Goal: Task Accomplishment & Management: Complete application form

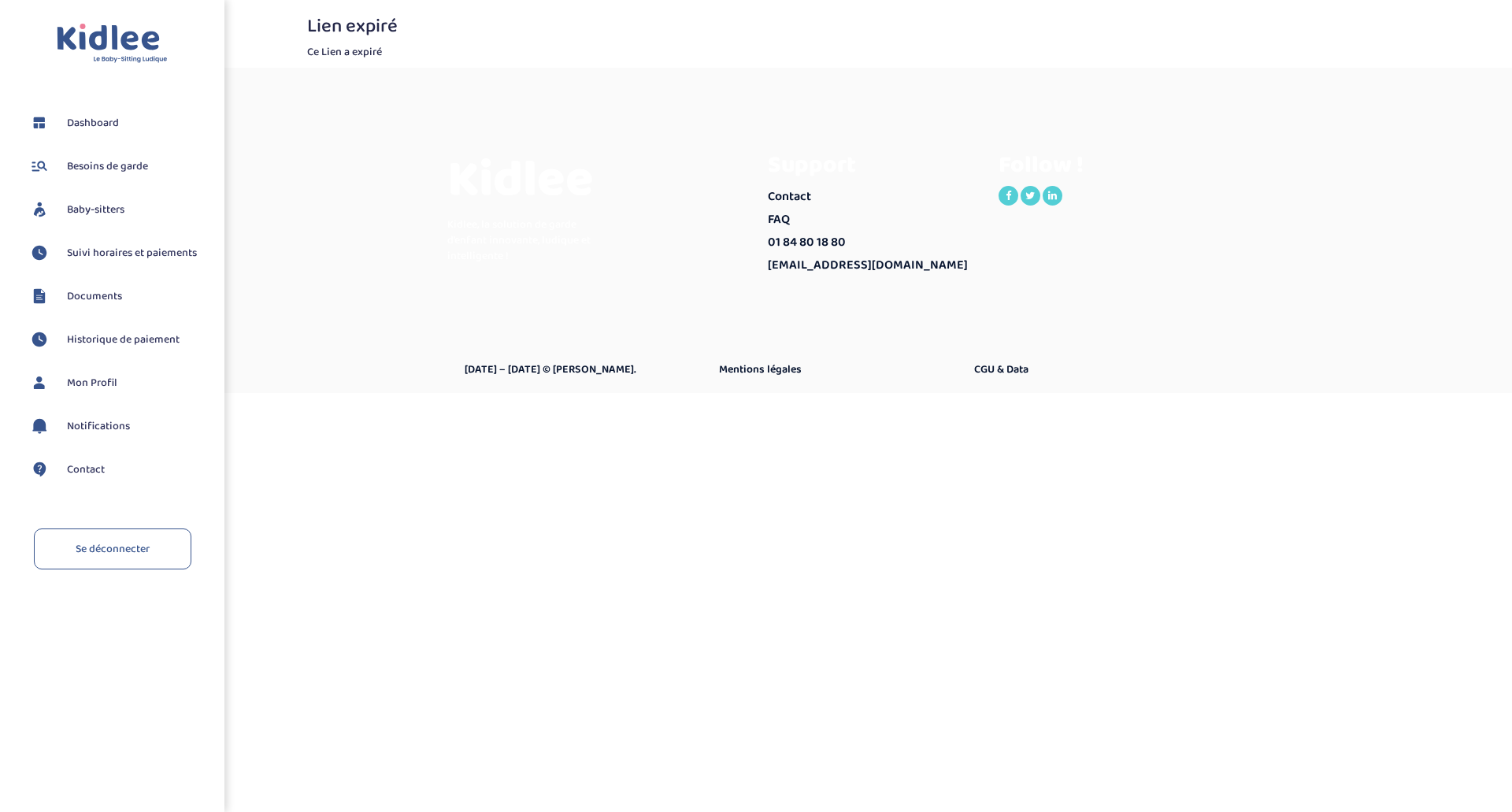
click at [95, 210] on span "Baby-sitters" at bounding box center [95, 209] width 58 height 15
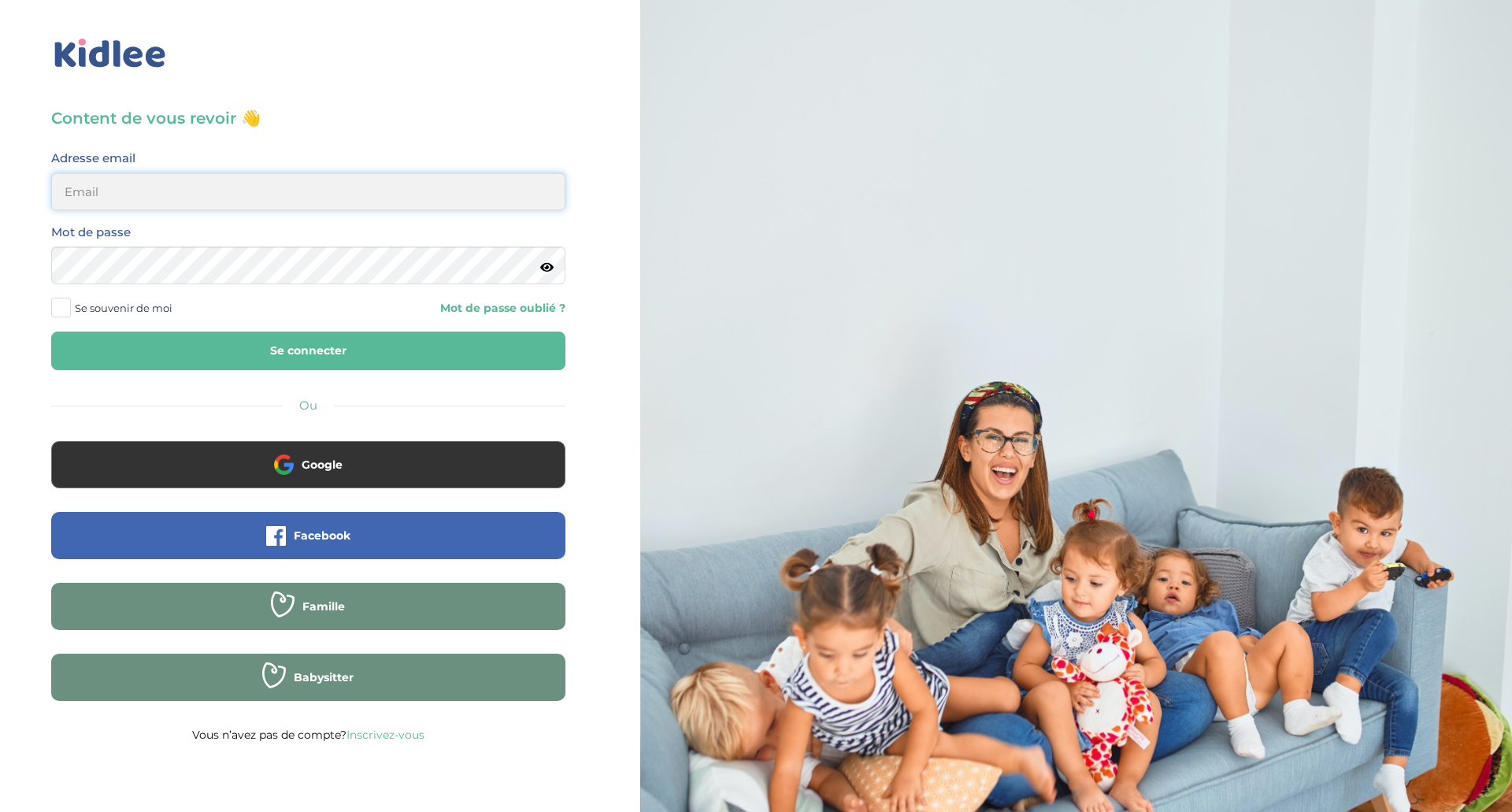
click at [119, 192] on input "email" at bounding box center [308, 192] width 514 height 38
type input "ameliedjenane@hotmail.com"
click at [51, 332] on button "Se connecter" at bounding box center [308, 351] width 514 height 38
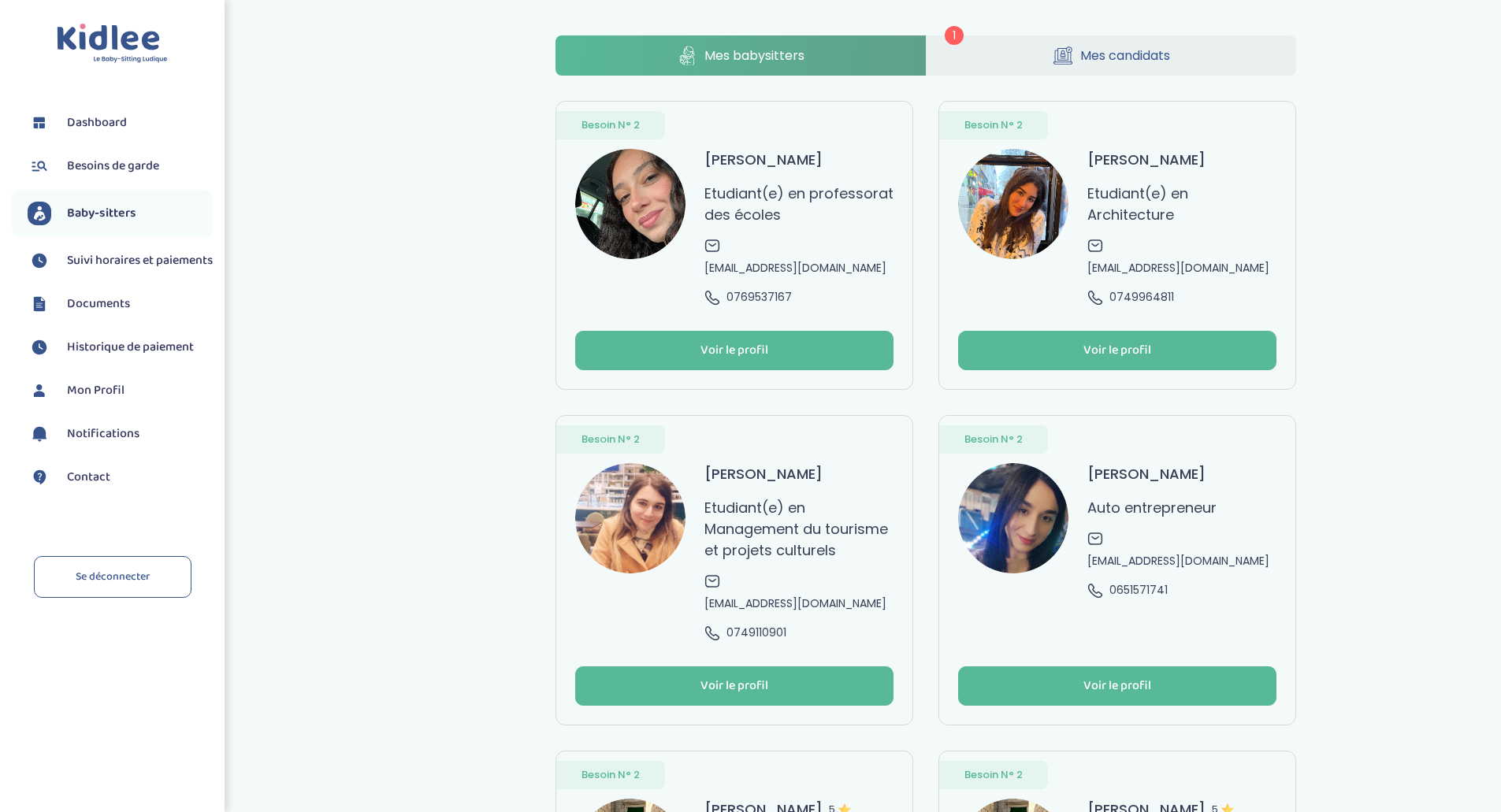
click at [1098, 55] on span "Mes candidats" at bounding box center [1125, 55] width 90 height 20
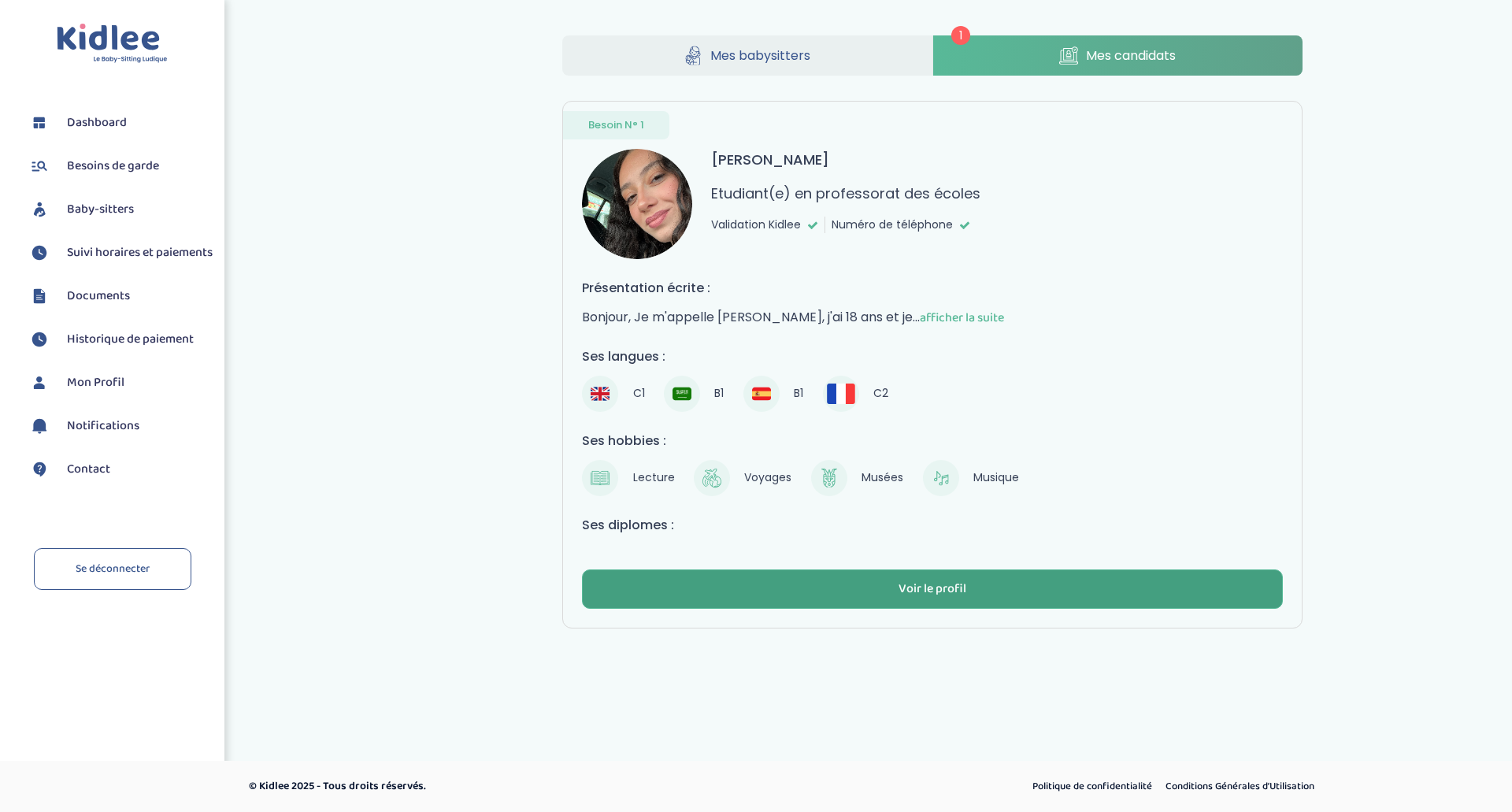
click at [969, 585] on button "Voir le profil" at bounding box center [932, 589] width 701 height 39
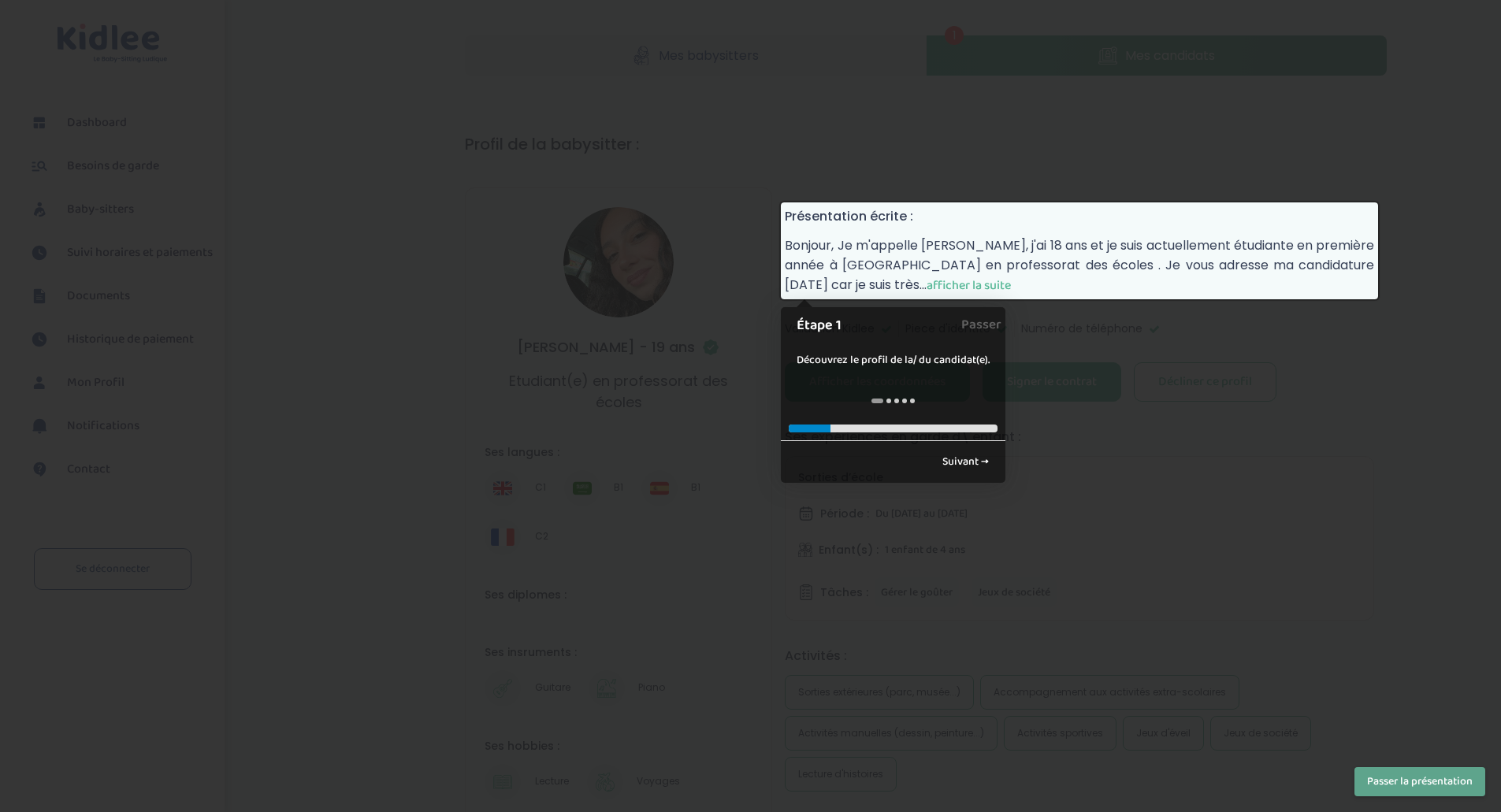
click at [1011, 286] on span "afficher la suite" at bounding box center [968, 285] width 84 height 20
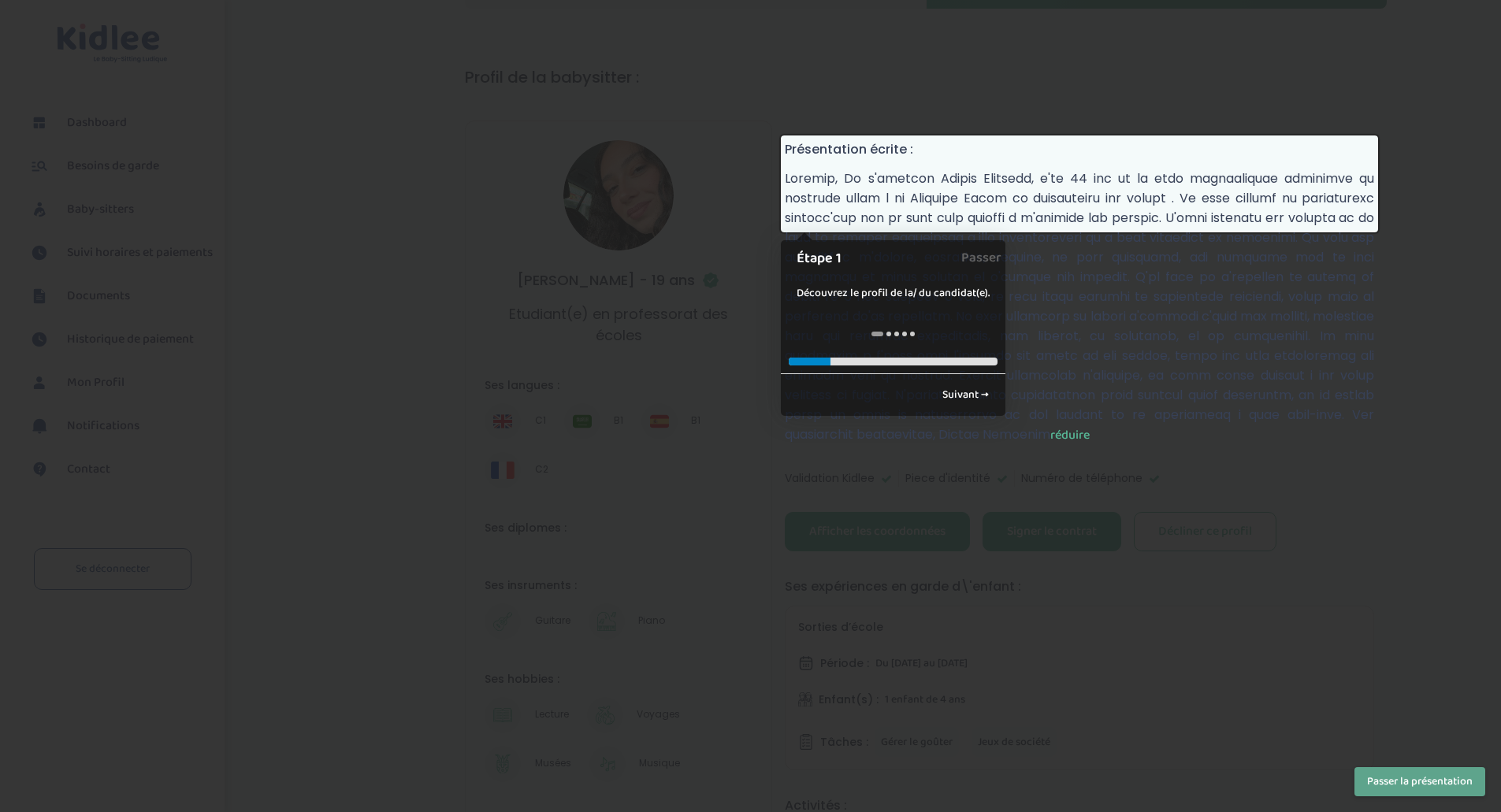
scroll to position [157, 0]
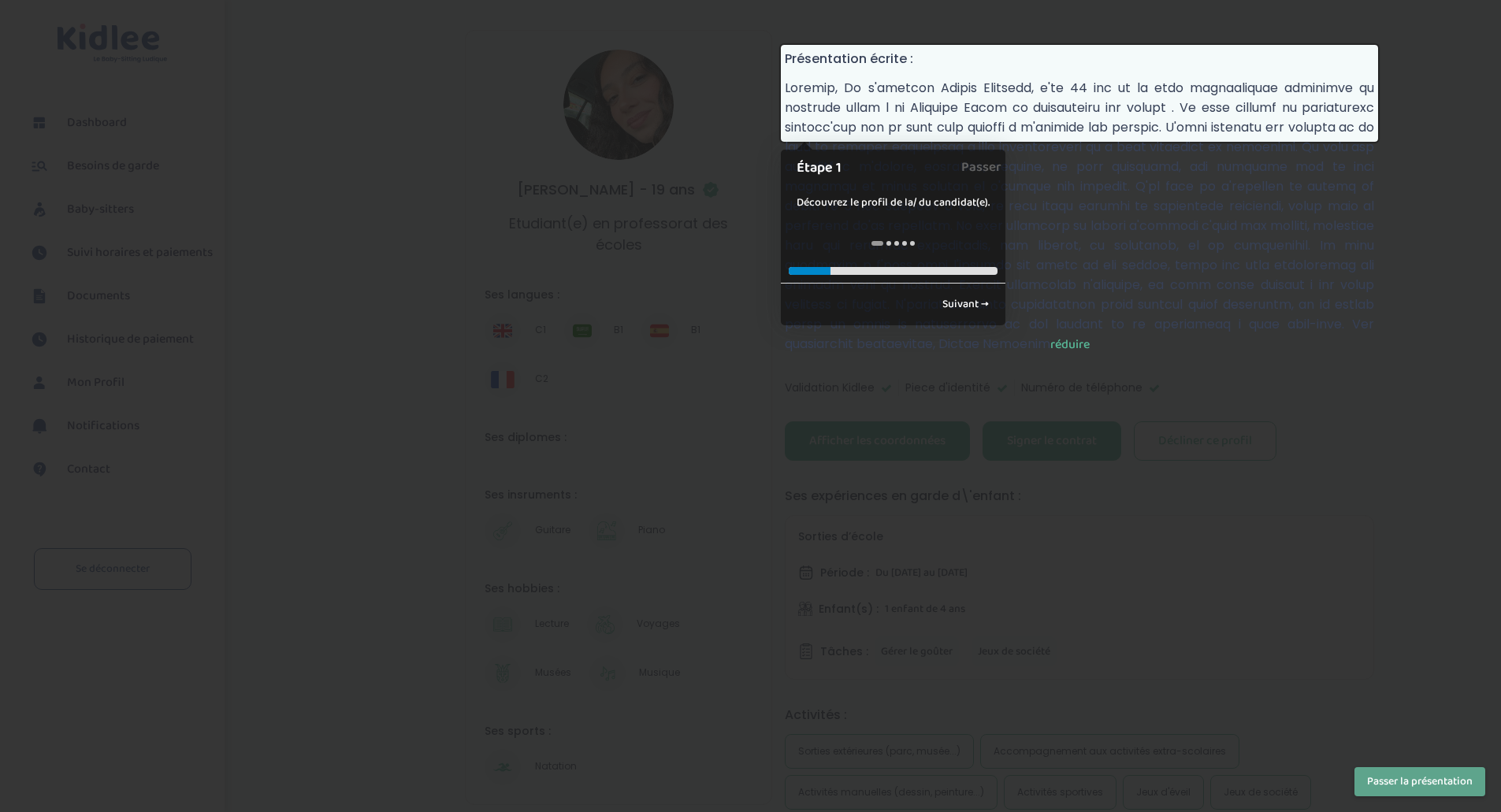
click at [1404, 779] on button "Passer la présentation" at bounding box center [1420, 782] width 131 height 29
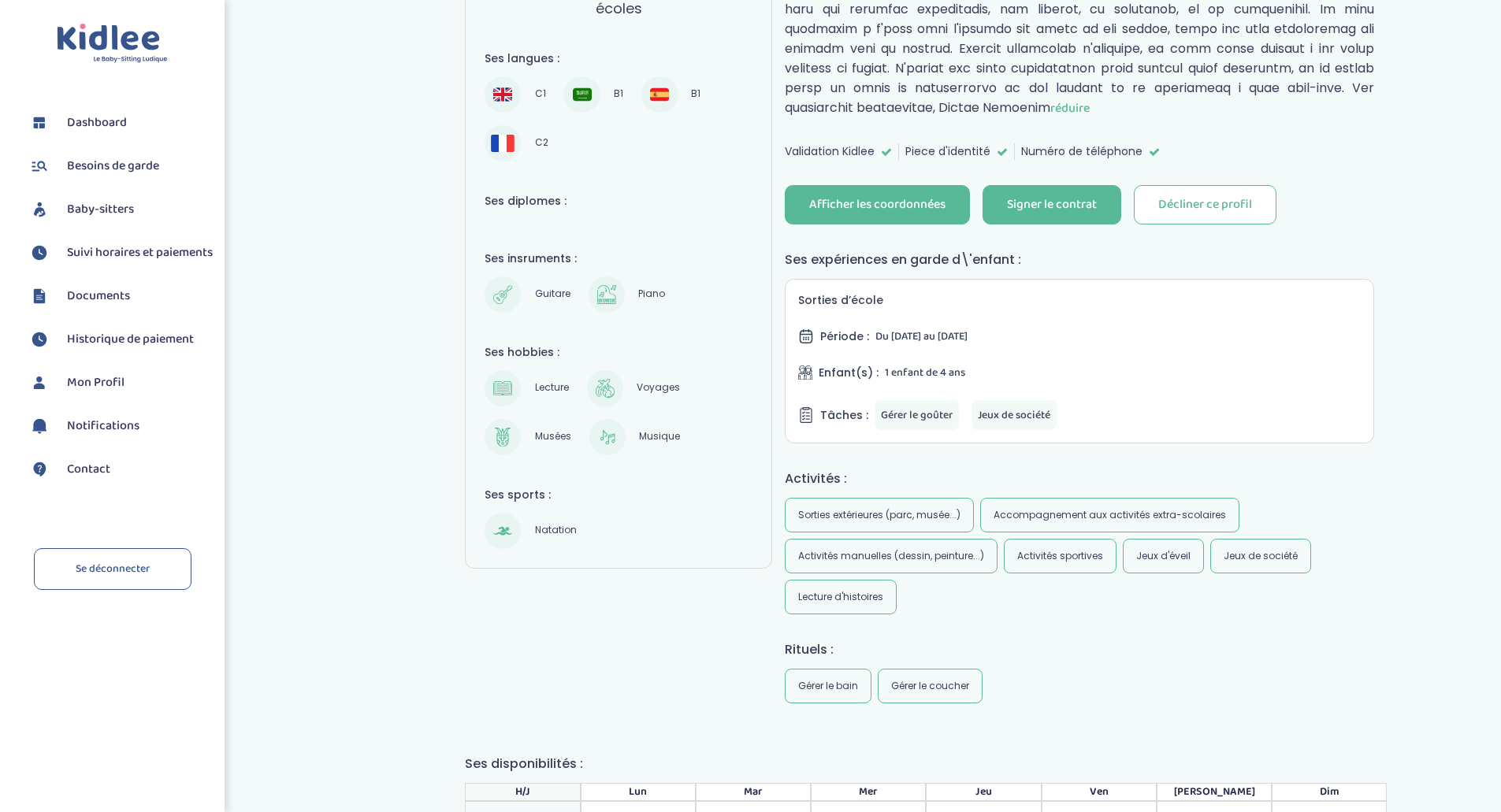
scroll to position [315, 0]
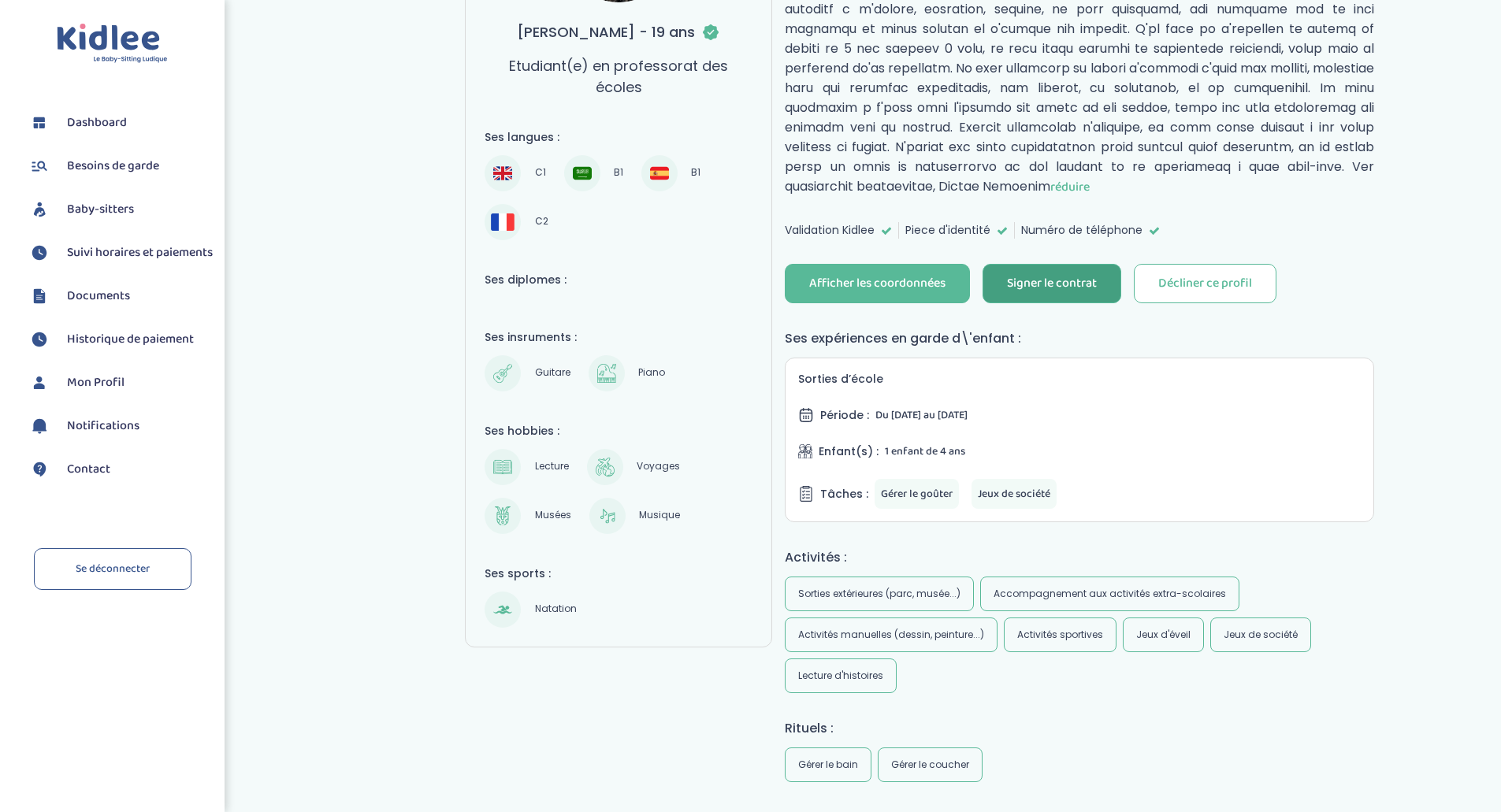
click at [1050, 285] on div "Signer le contrat" at bounding box center [1052, 284] width 90 height 18
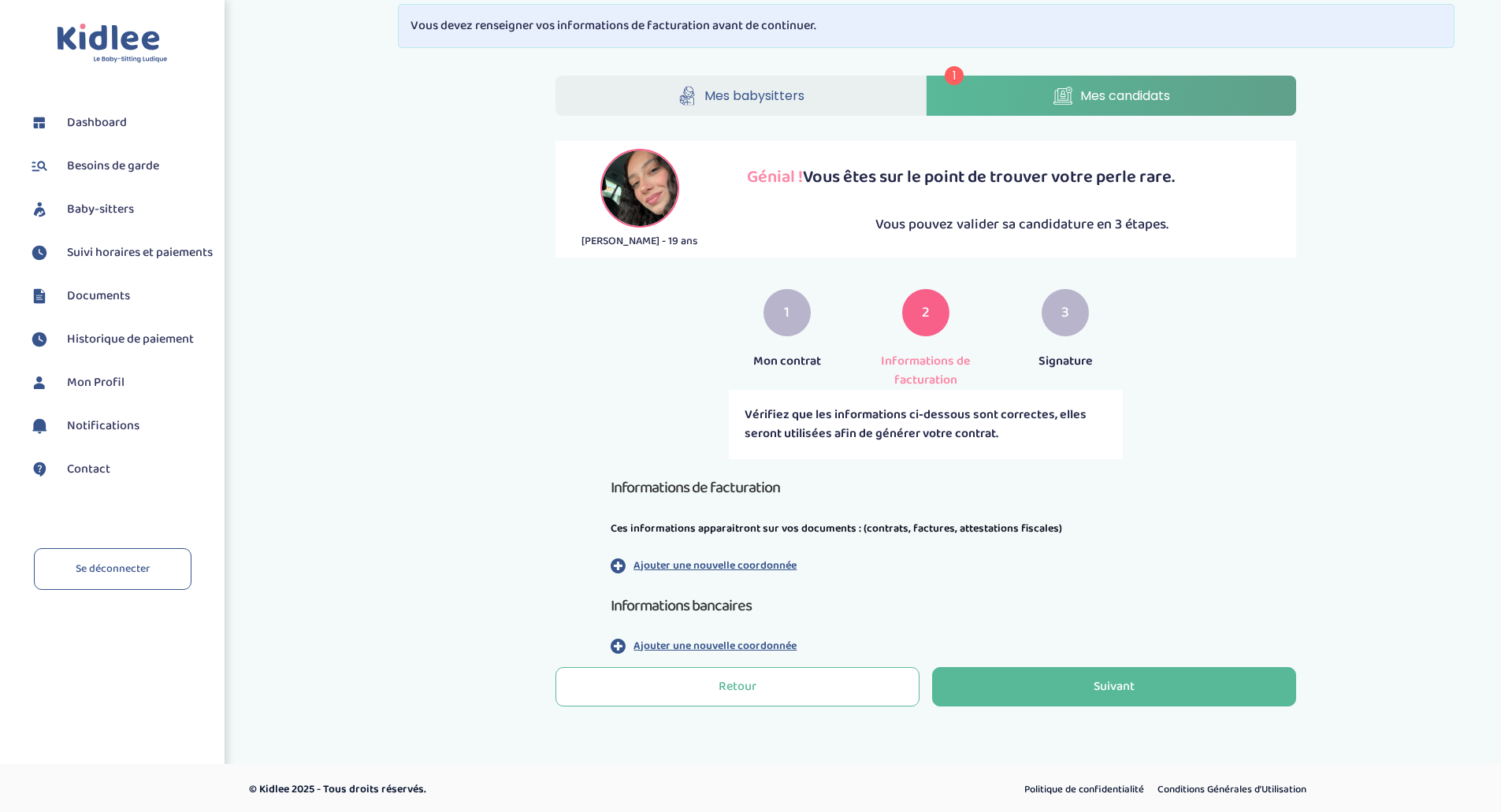
scroll to position [15, 0]
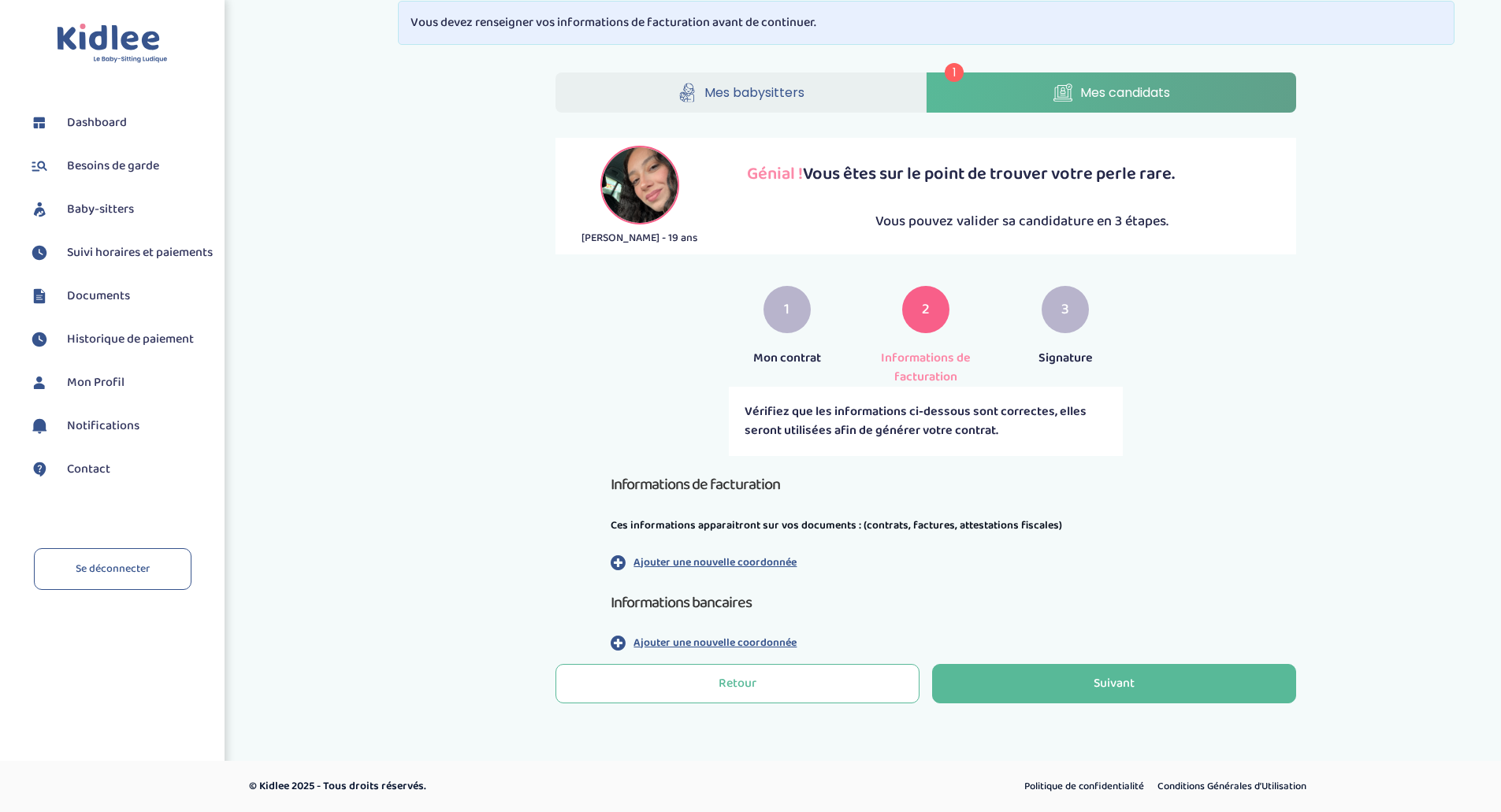
click at [781, 313] on div "1" at bounding box center [787, 310] width 47 height 47
click at [790, 360] on p "Mon contrat" at bounding box center [787, 358] width 116 height 19
click at [1106, 677] on div "Suivant" at bounding box center [1114, 684] width 41 height 18
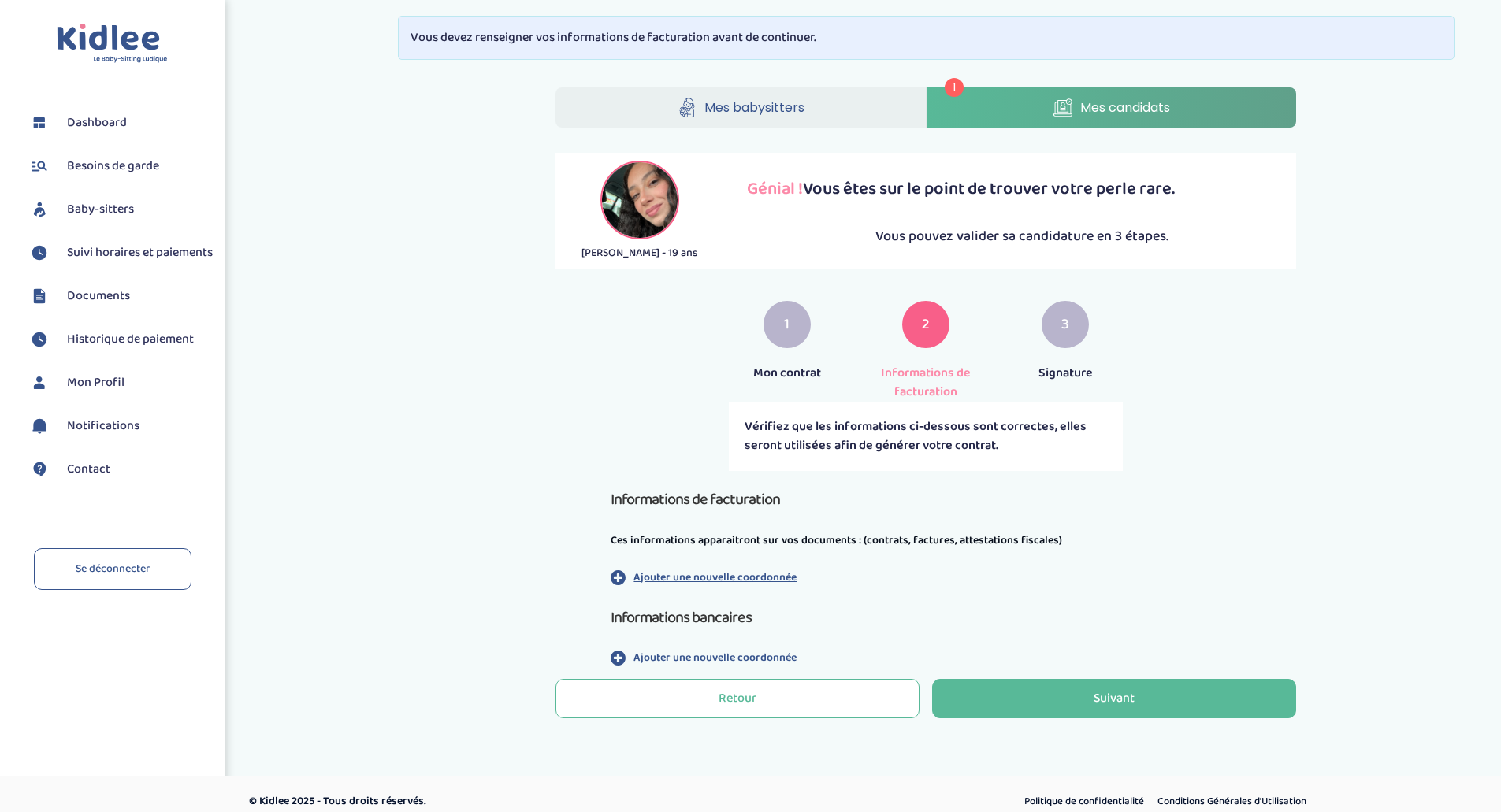
click at [795, 376] on p "Mon contrat" at bounding box center [787, 373] width 116 height 19
click at [790, 311] on div "1" at bounding box center [787, 324] width 47 height 47
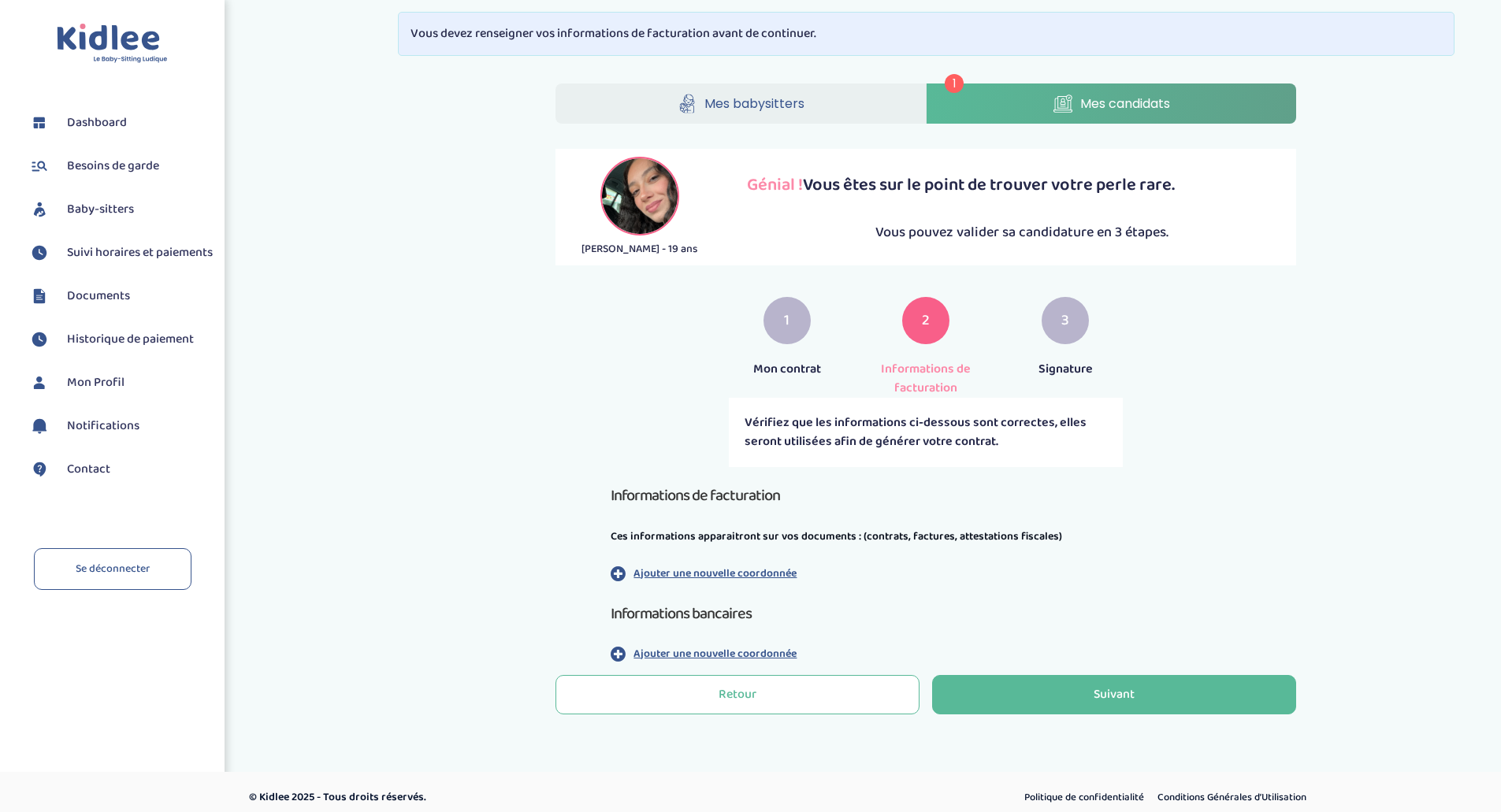
scroll to position [15, 0]
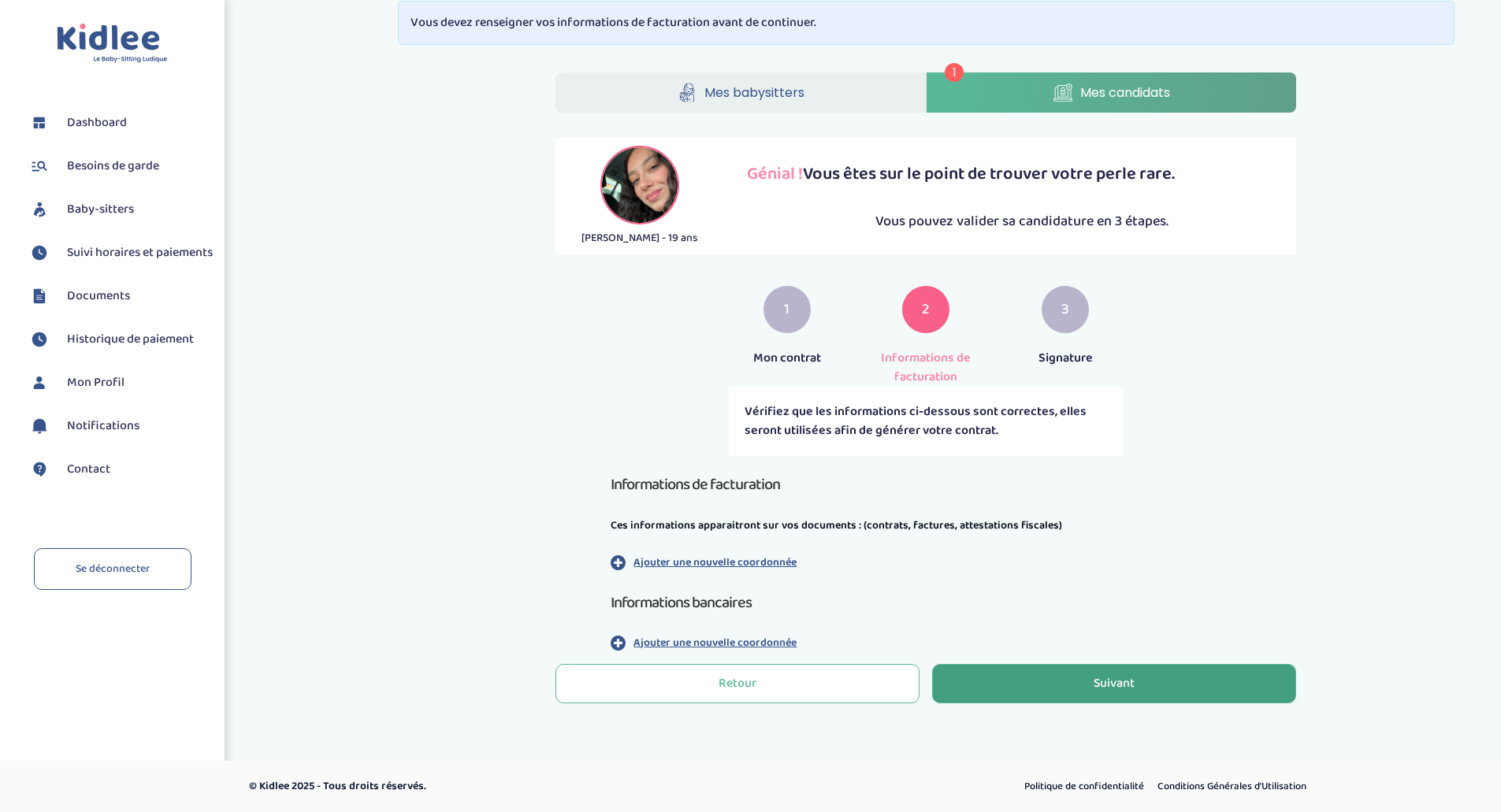
click at [1044, 686] on button "Suivant" at bounding box center [1114, 683] width 364 height 39
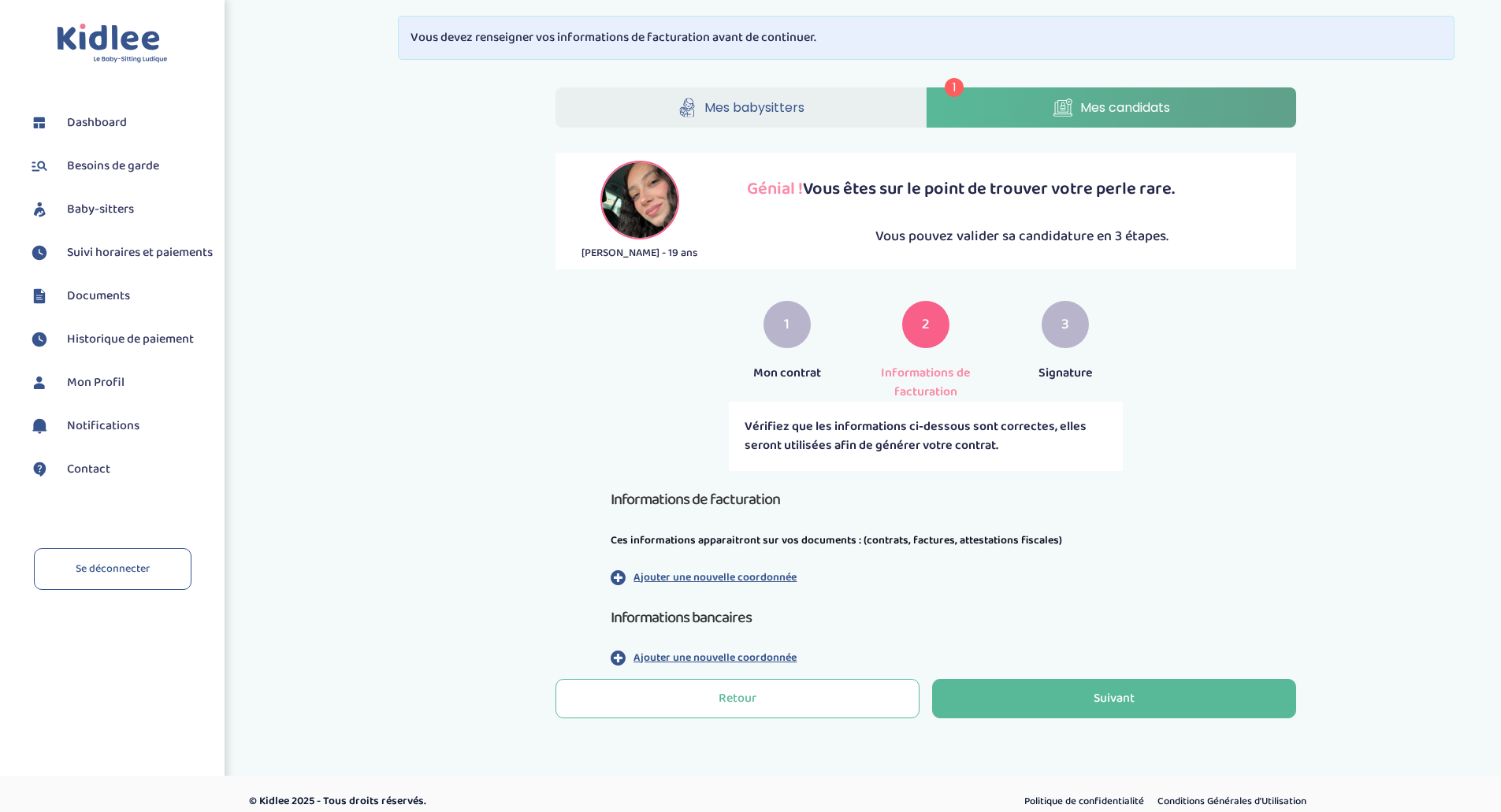
click at [1133, 106] on span "Mes candidats" at bounding box center [1125, 108] width 90 height 20
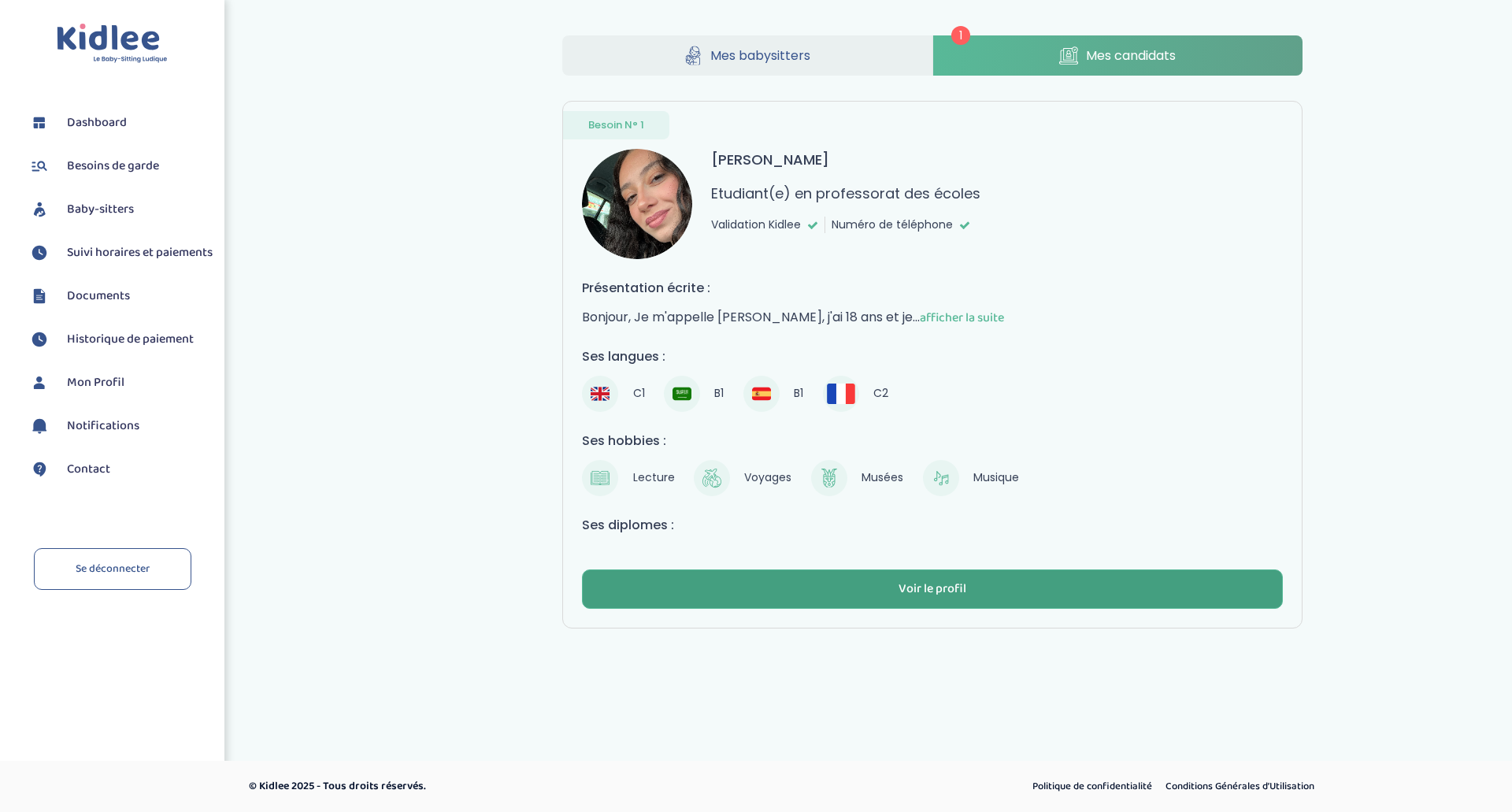
click at [997, 585] on button "Voir le profil" at bounding box center [932, 589] width 701 height 39
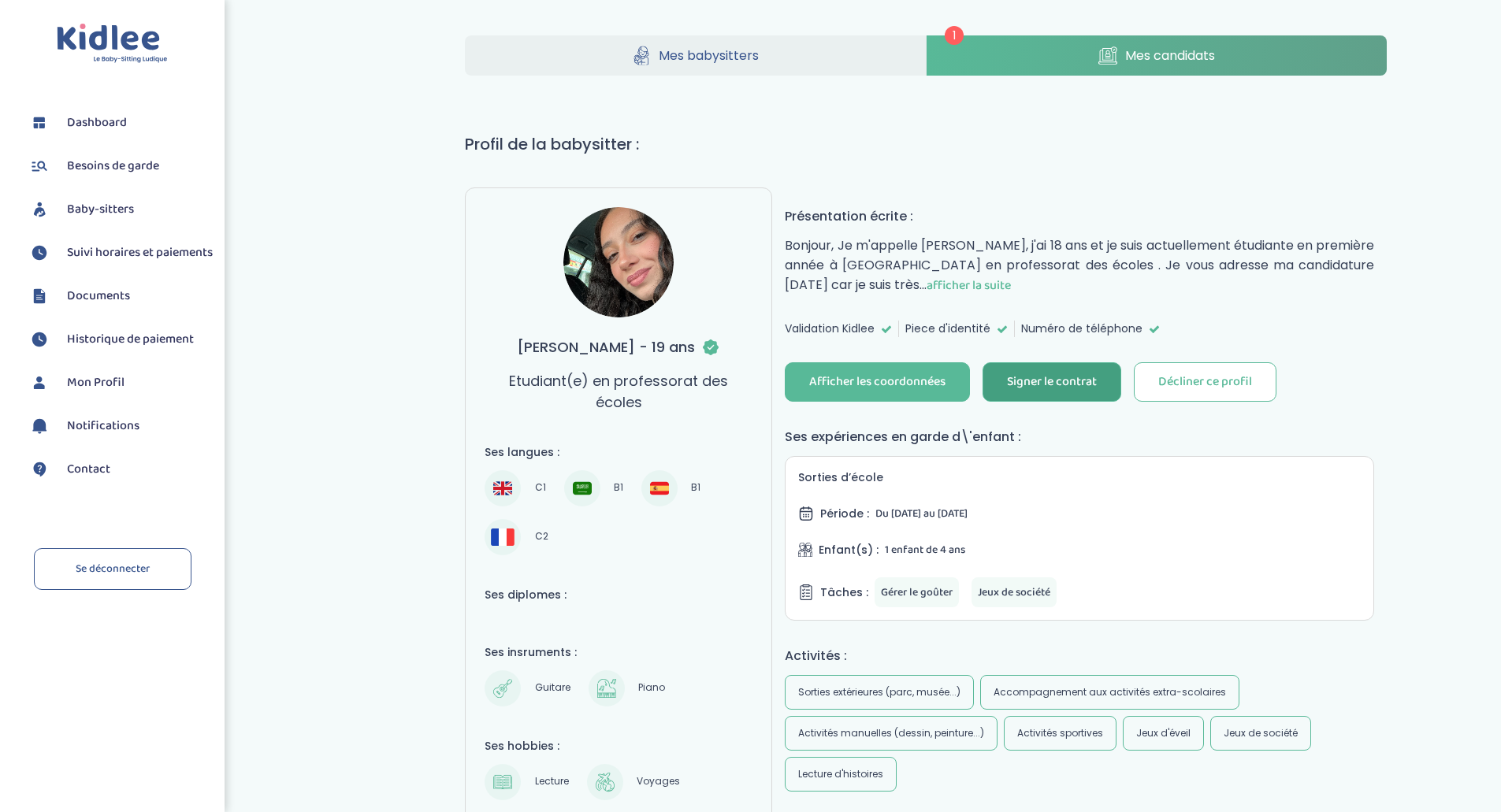
click at [1070, 382] on div "Signer le contrat" at bounding box center [1052, 382] width 90 height 18
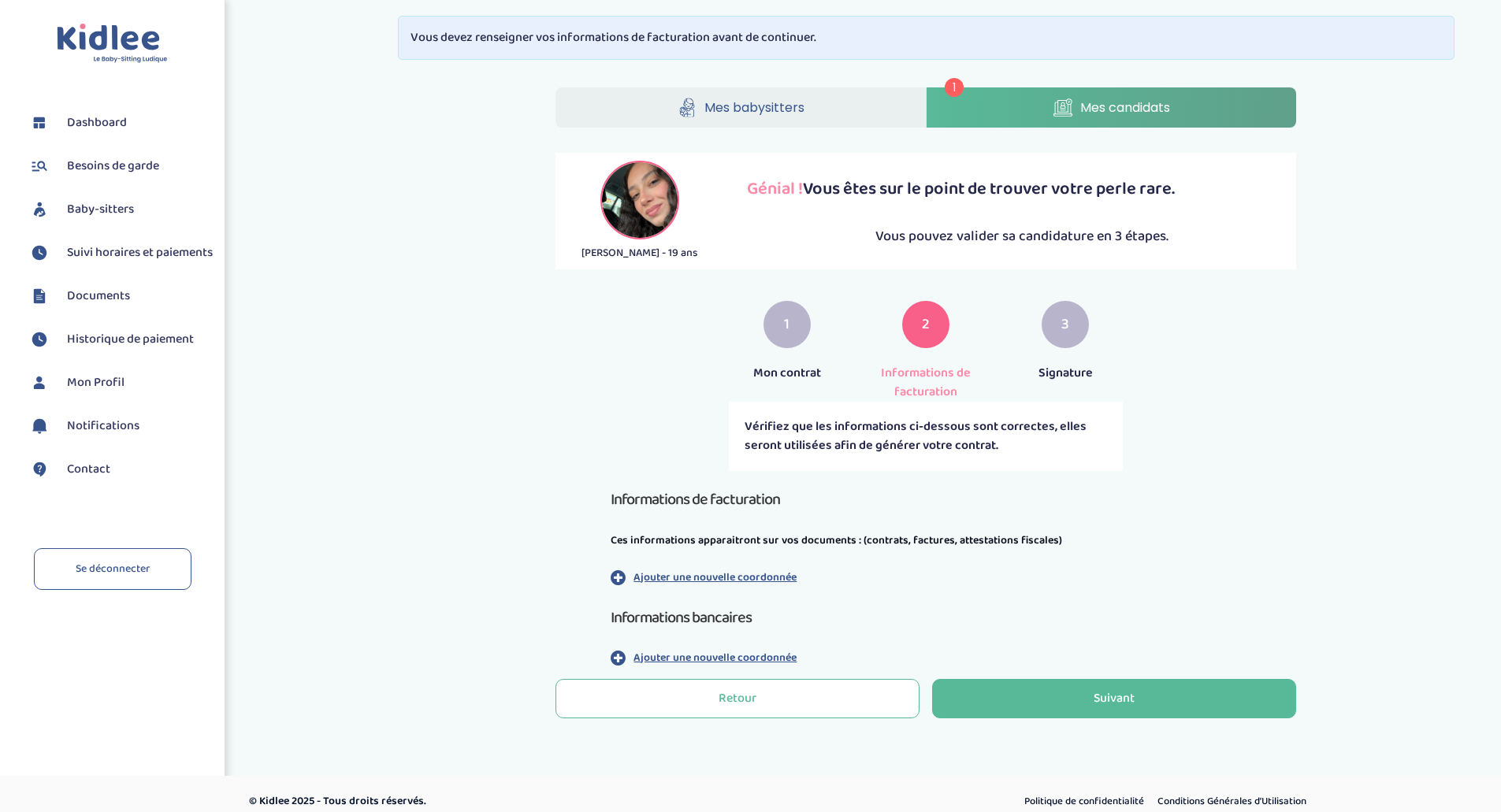
scroll to position [15, 0]
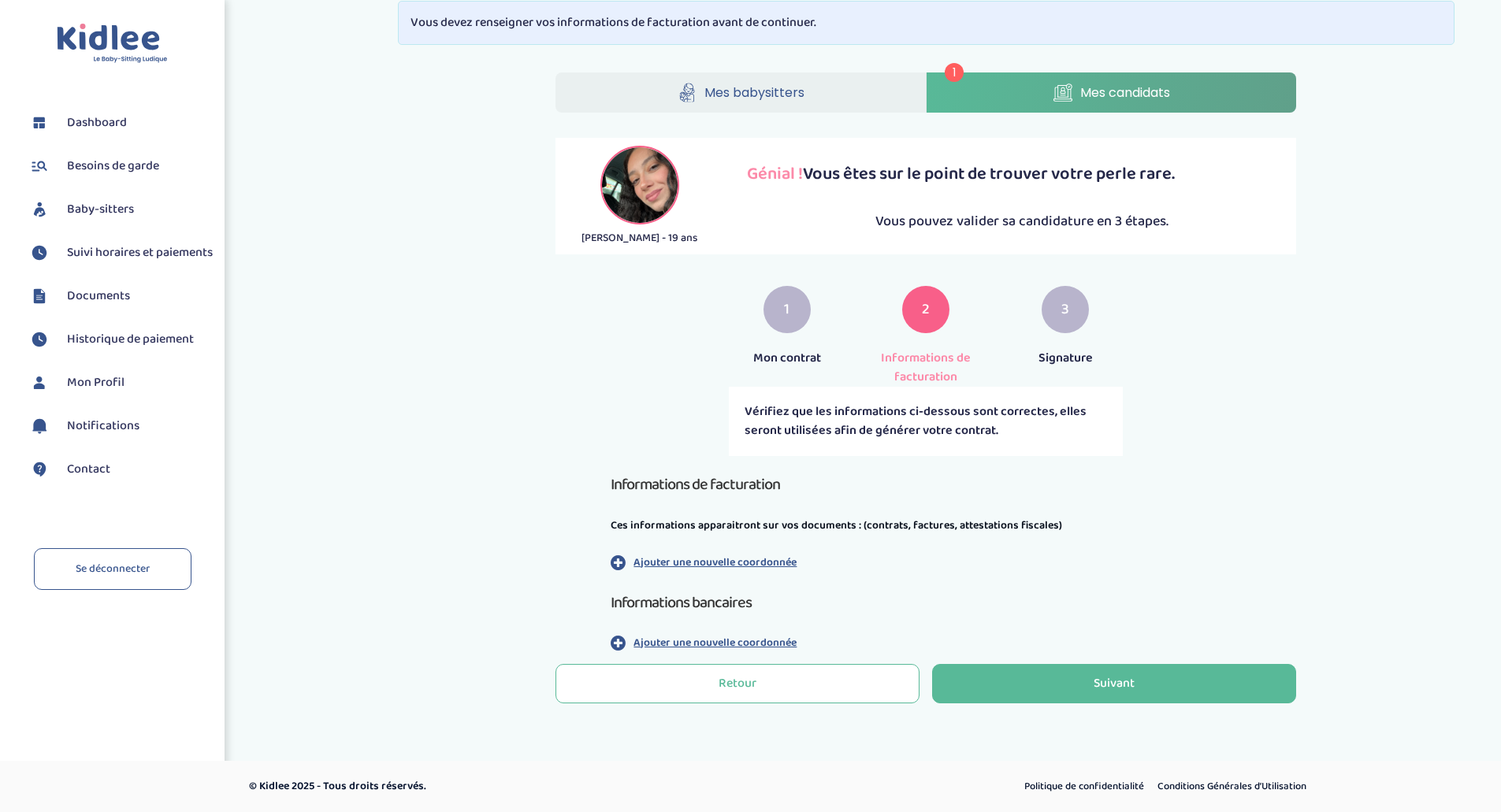
click at [773, 558] on p "Ajouter une nouvelle coordonnée" at bounding box center [715, 563] width 163 height 16
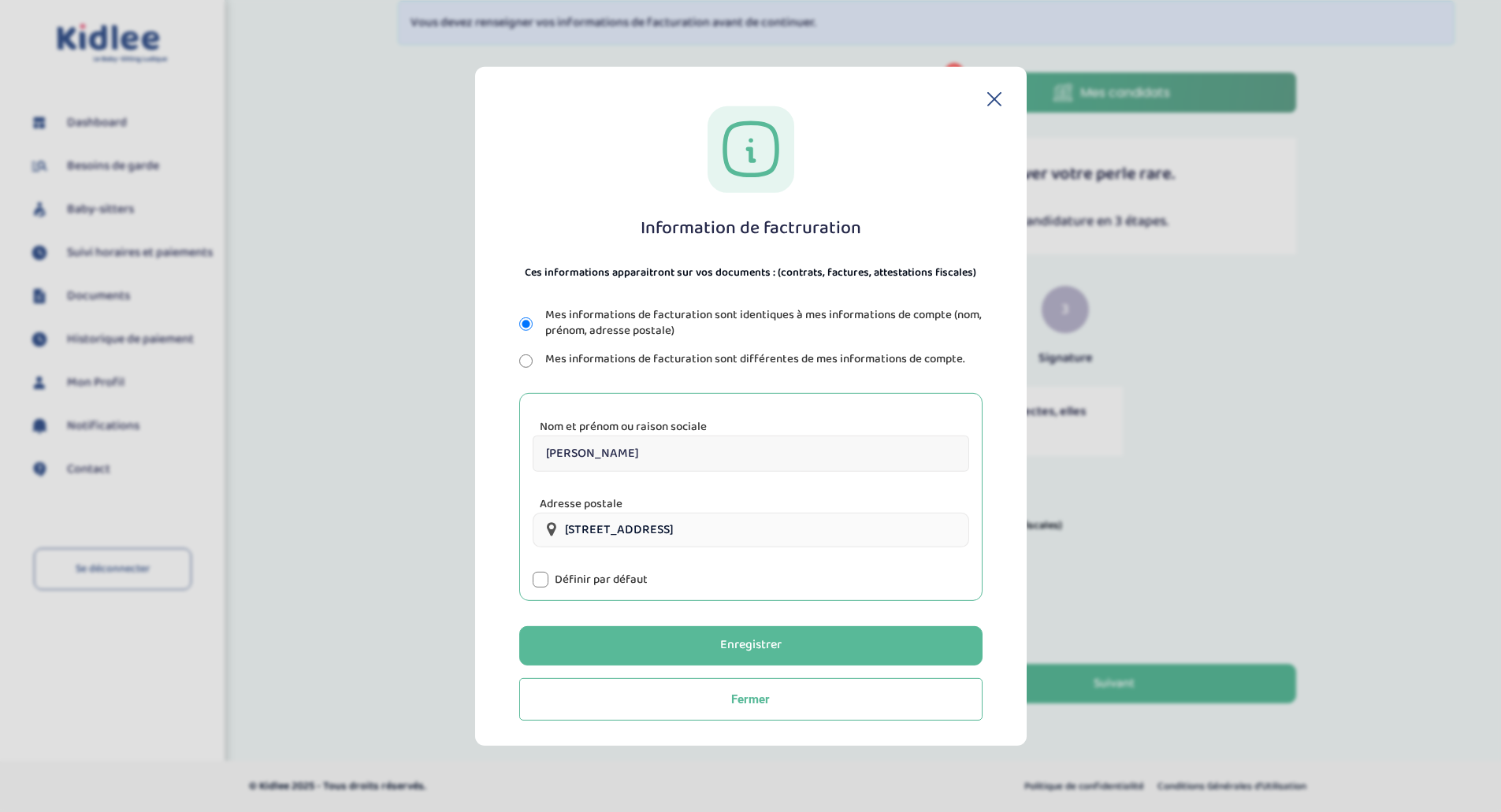
click at [534, 578] on div at bounding box center [540, 579] width 15 height 15
click at [540, 580] on icon at bounding box center [541, 580] width 11 height 11
click at [589, 531] on input "239 Rue de Vaugirard, Paris, France" at bounding box center [750, 530] width 436 height 35
type input "[STREET_ADDRESS]"
click at [546, 585] on div at bounding box center [540, 579] width 15 height 15
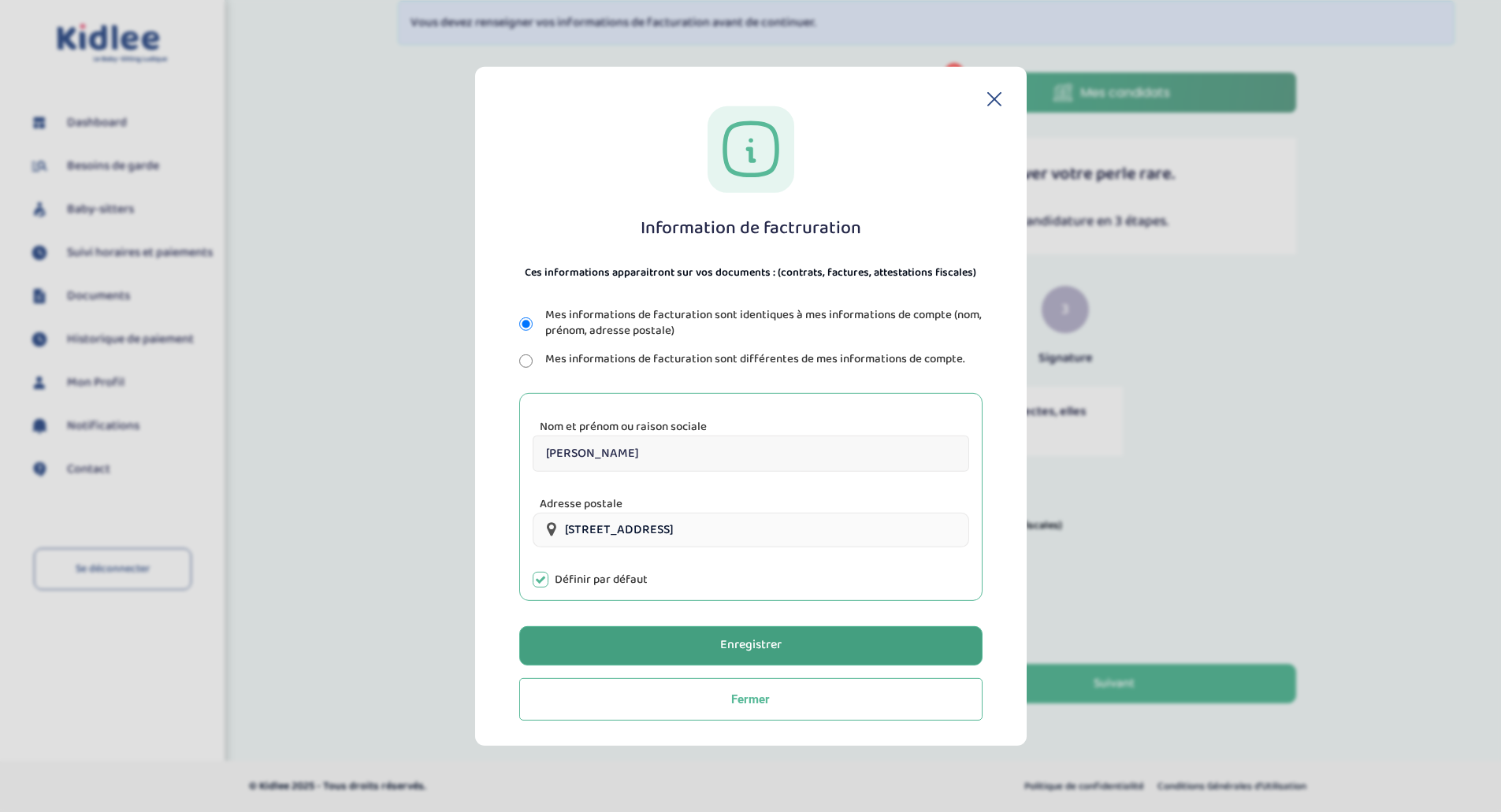
click at [710, 647] on button "Enregistrer" at bounding box center [751, 646] width 463 height 39
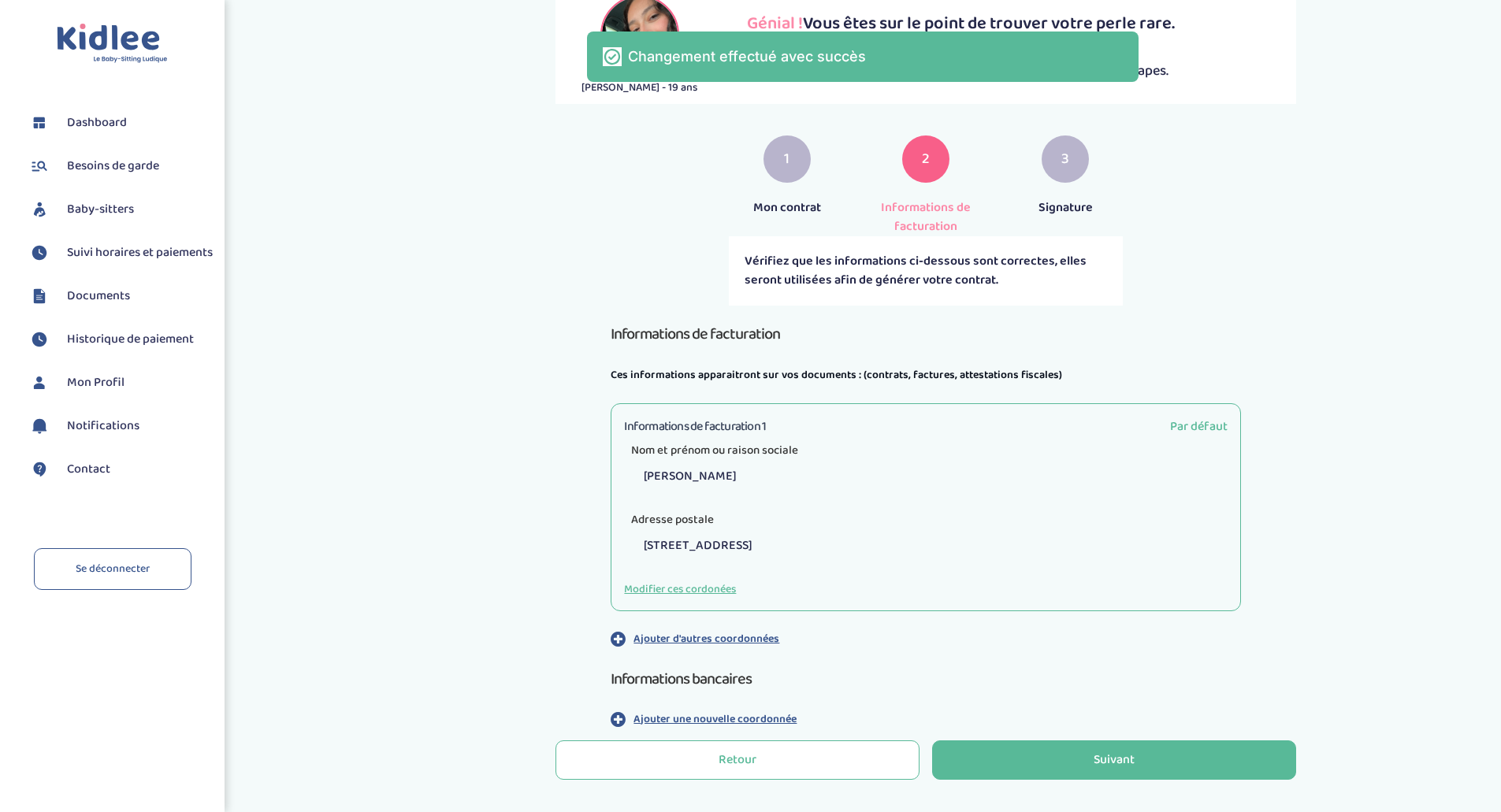
scroll to position [173, 0]
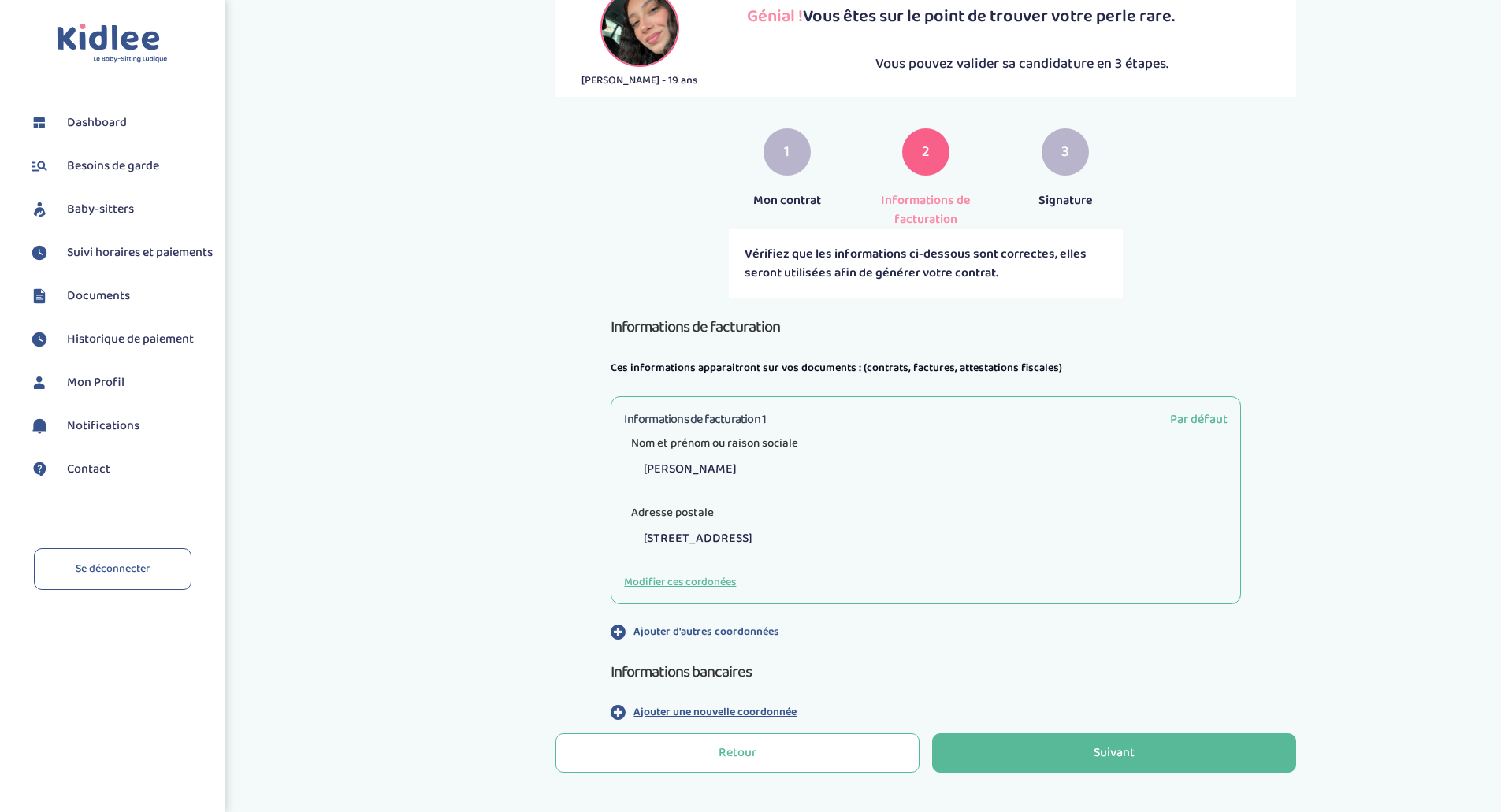
click at [742, 708] on p "Ajouter une nouvelle coordonnée" at bounding box center [715, 713] width 163 height 16
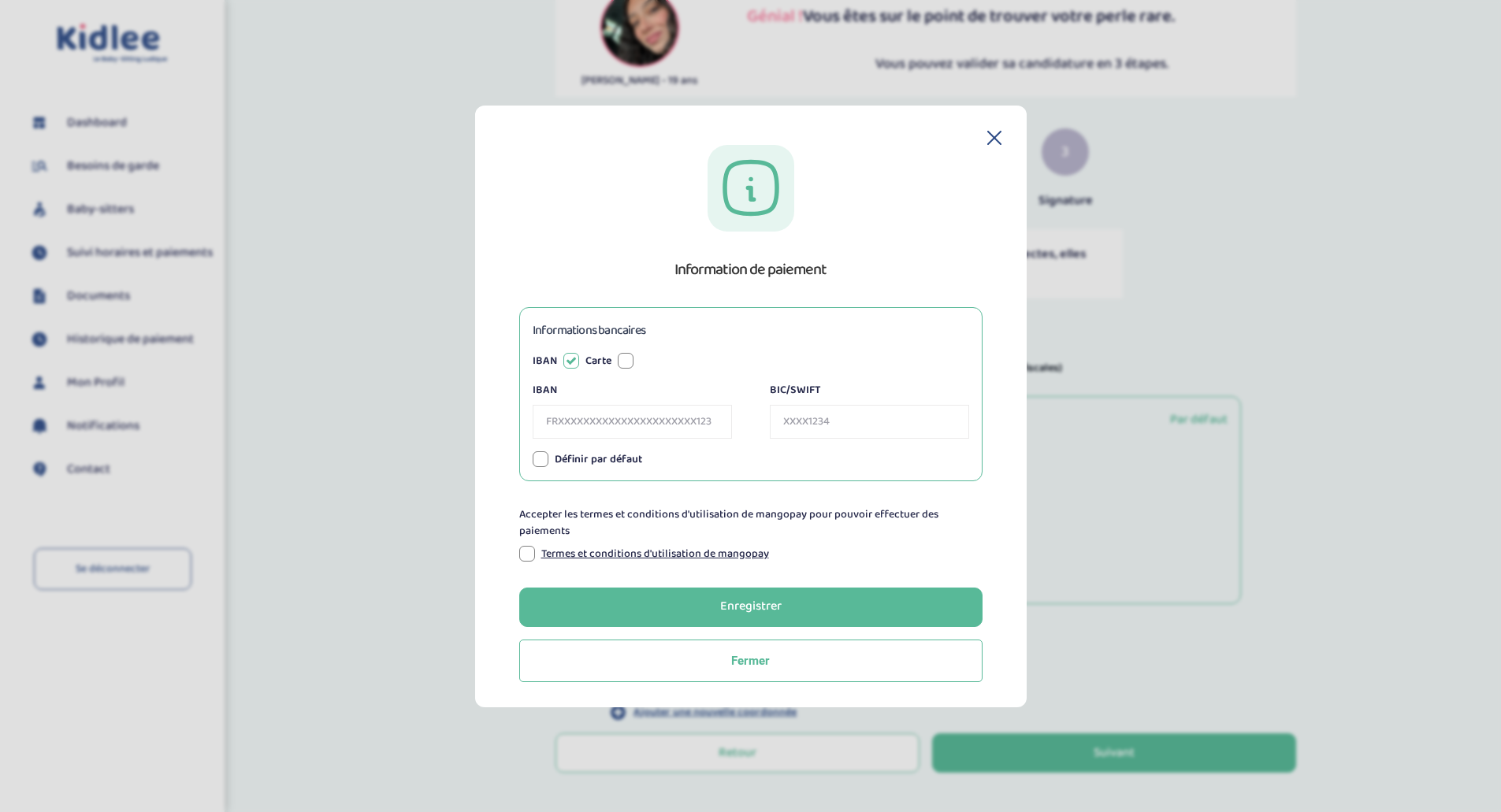
click at [613, 413] on input "IBAN" at bounding box center [632, 422] width 199 height 34
type input "FR76300040003750000258911097"
click at [819, 413] on input "BIC/SWIFT" at bounding box center [870, 422] width 199 height 34
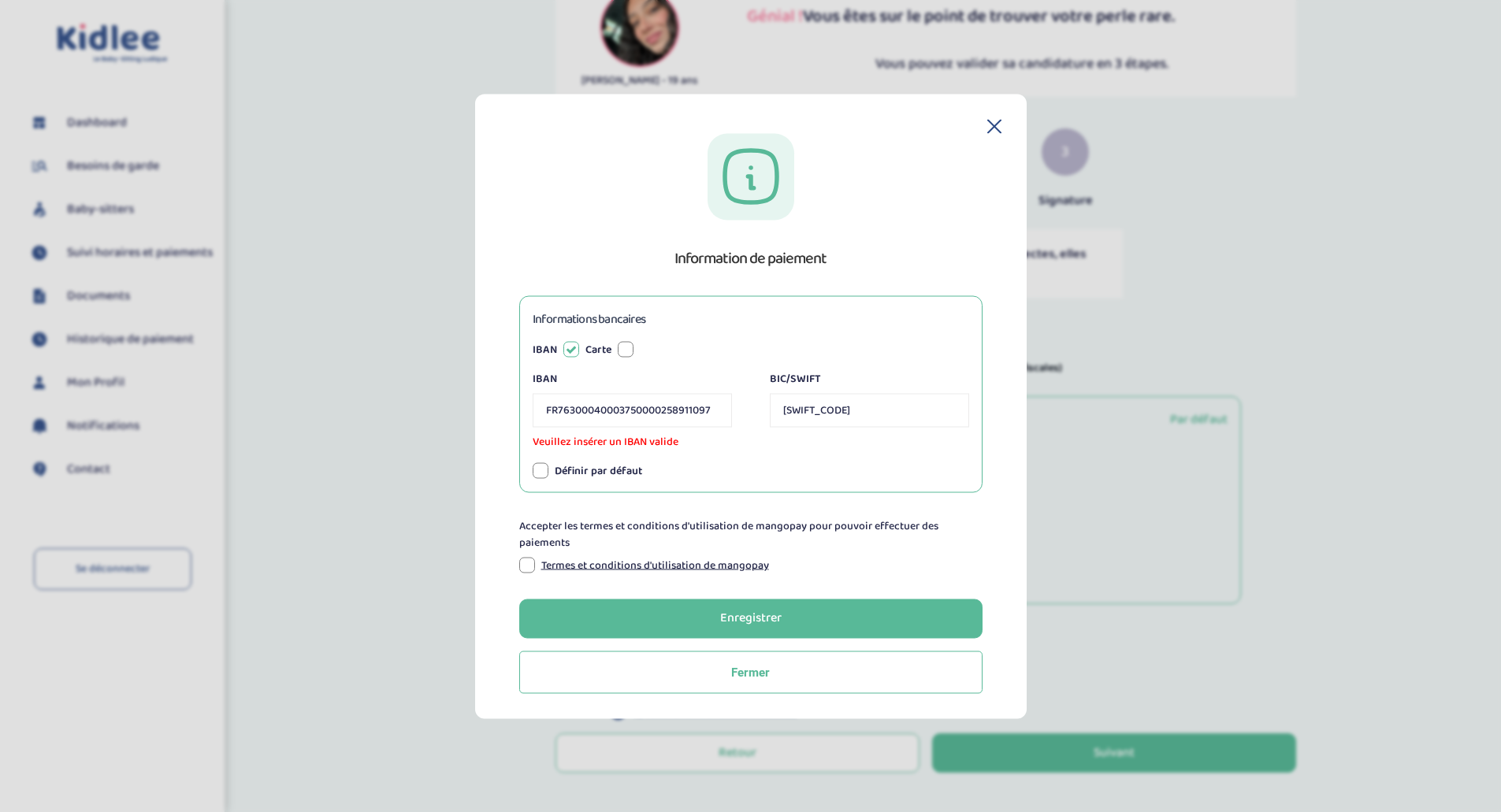
type input "BNPAFRPPXXX"
click at [662, 404] on input "FR76300040003750000258911097" at bounding box center [632, 410] width 199 height 34
click at [569, 410] on input "FR76300040003750000258911097" at bounding box center [632, 410] width 199 height 34
click at [613, 408] on input "FR76300040003750000258911097" at bounding box center [632, 410] width 199 height 34
drag, startPoint x: 620, startPoint y: 409, endPoint x: 644, endPoint y: 406, distance: 24.2
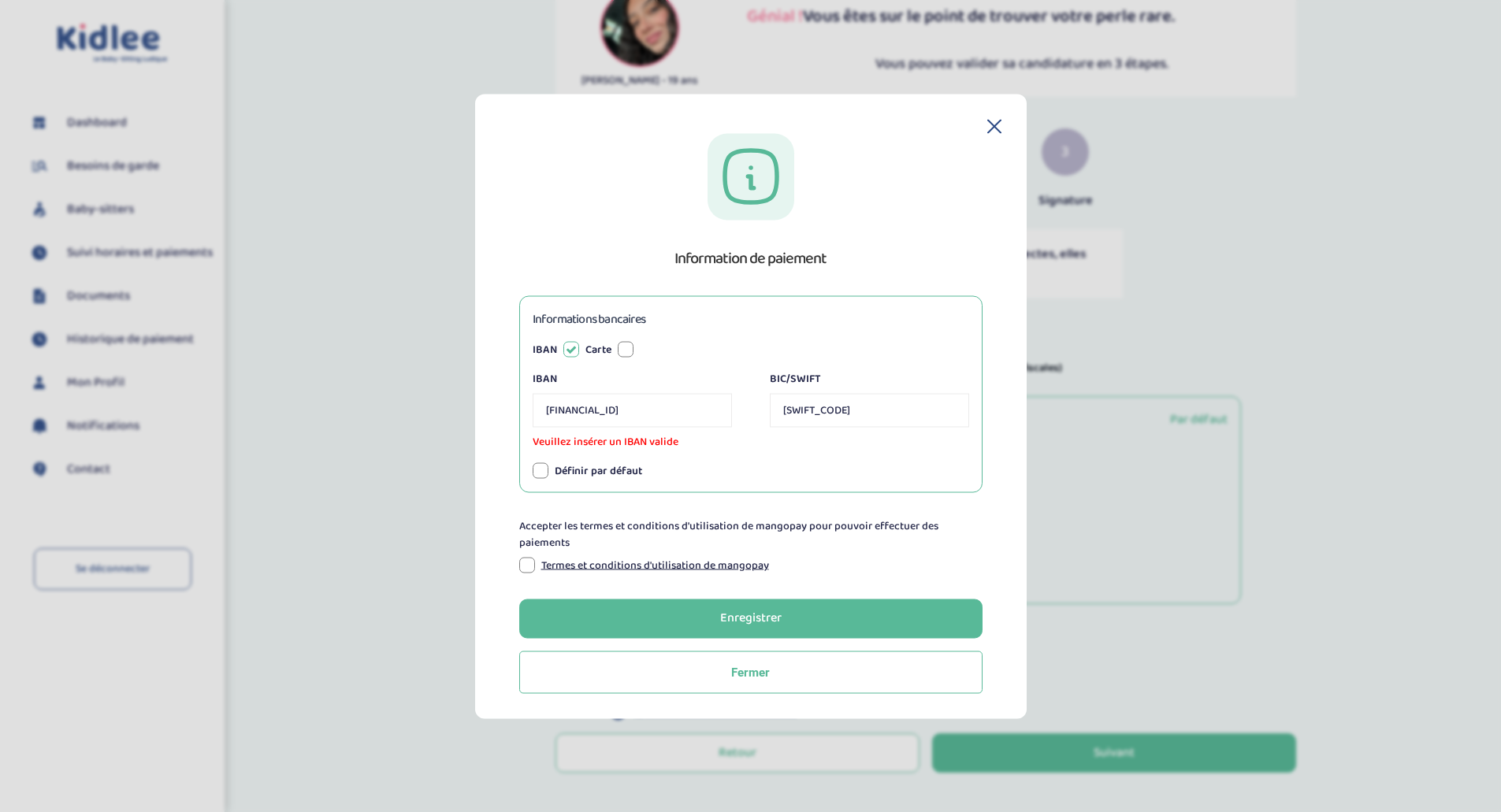
click at [644, 406] on input "FR7630004003750000258911097" at bounding box center [632, 410] width 199 height 34
drag, startPoint x: 669, startPoint y: 409, endPoint x: 689, endPoint y: 409, distance: 20.0
click at [689, 409] on input "FR7630004003750000258911097" at bounding box center [632, 410] width 199 height 34
click at [711, 410] on input "FR7630004003750000258911097" at bounding box center [632, 410] width 199 height 34
type input "FR7630004003750000258911097"
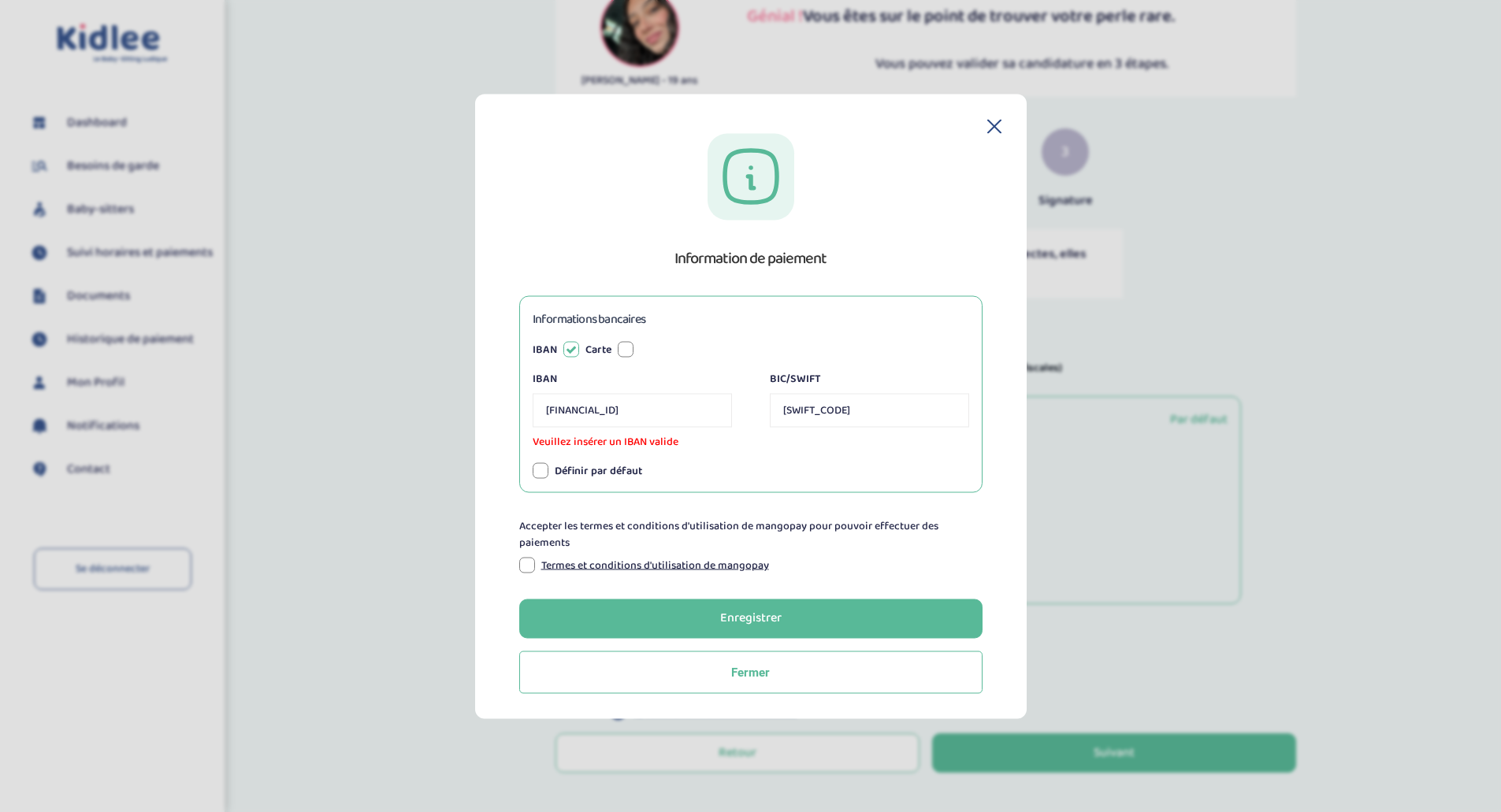
click at [541, 465] on div at bounding box center [540, 470] width 15 height 15
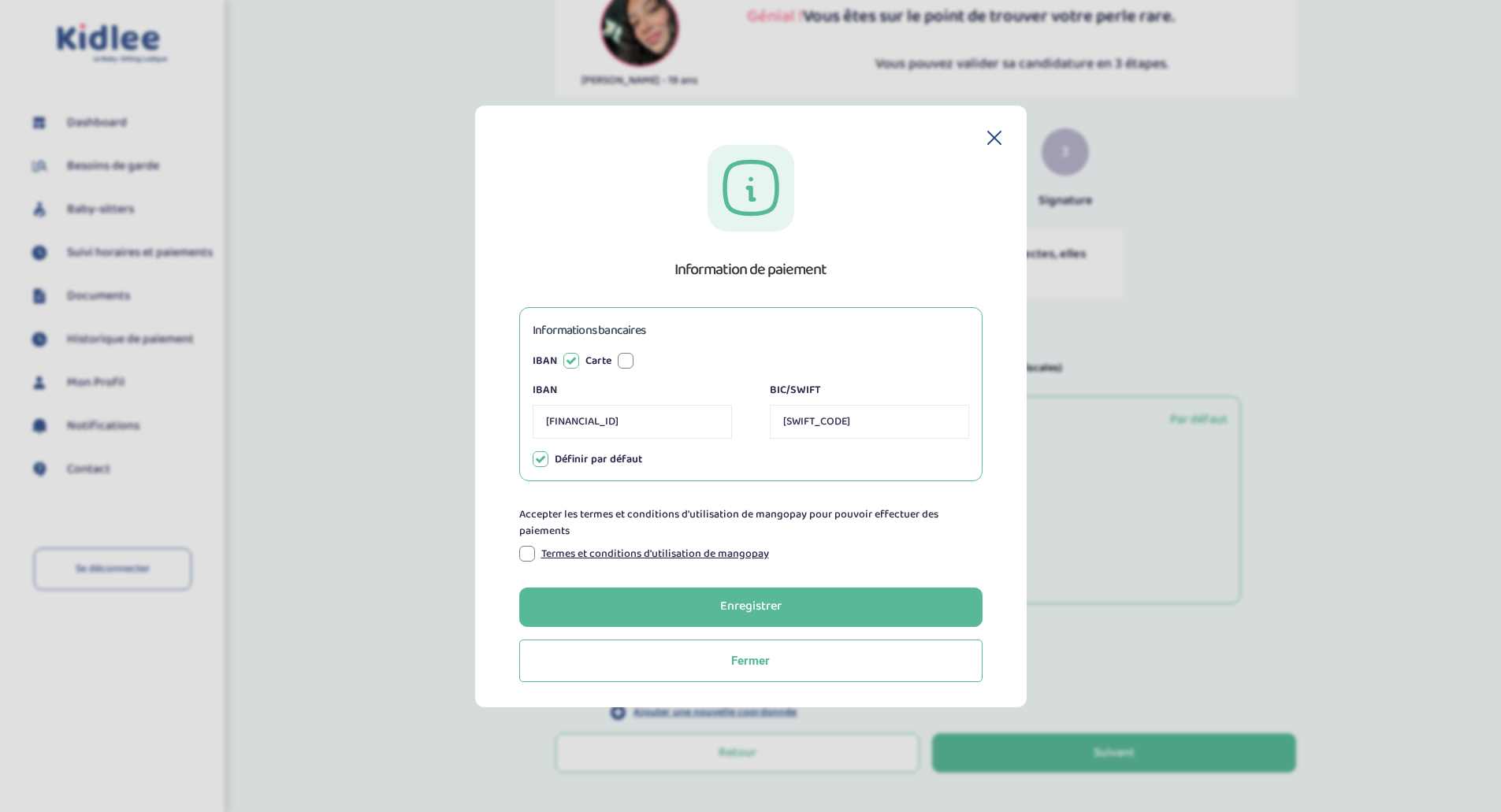
click at [524, 553] on div at bounding box center [527, 553] width 15 height 15
click at [785, 605] on button "Enregistrer" at bounding box center [751, 607] width 463 height 39
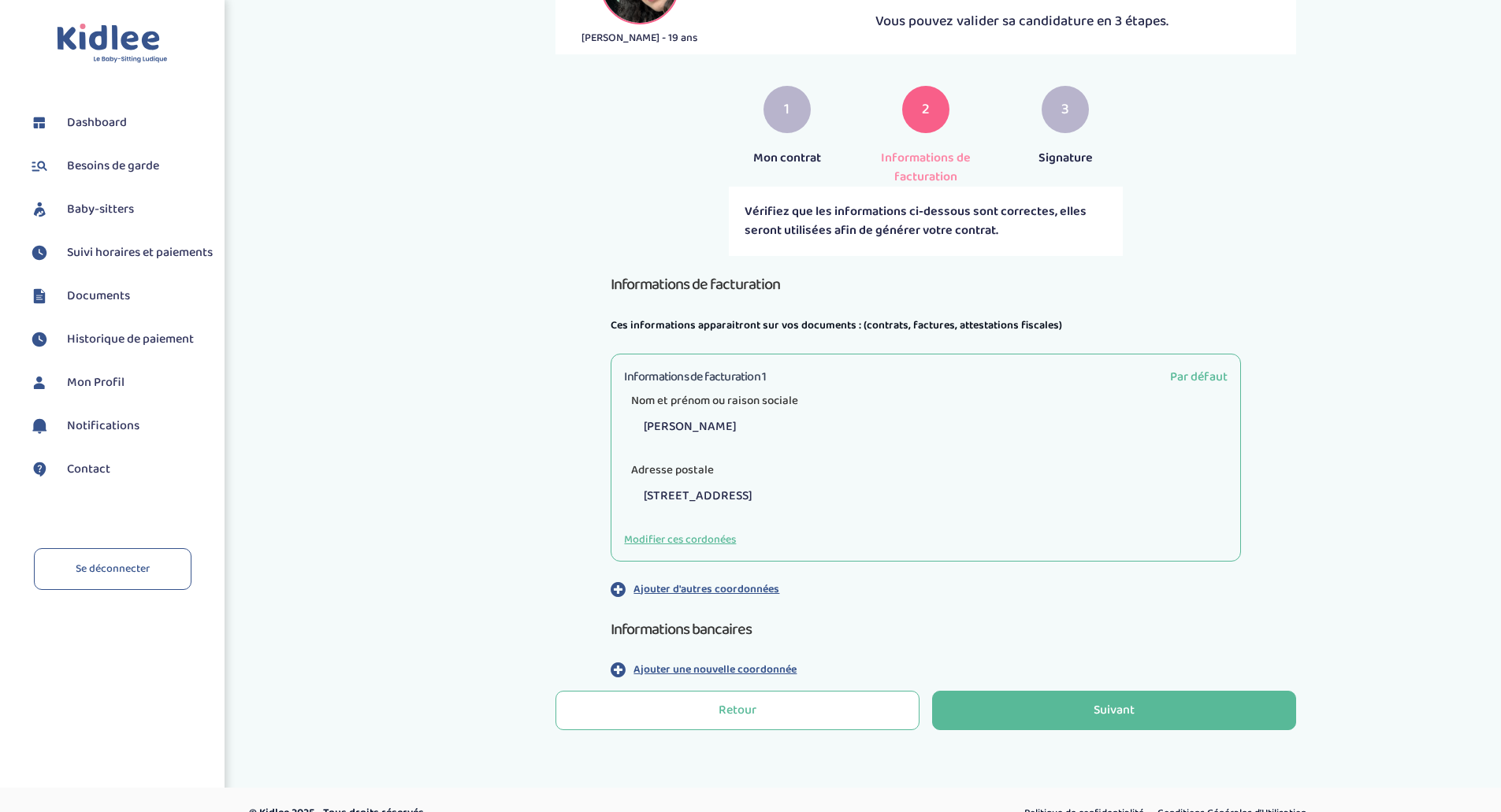
scroll to position [236, 0]
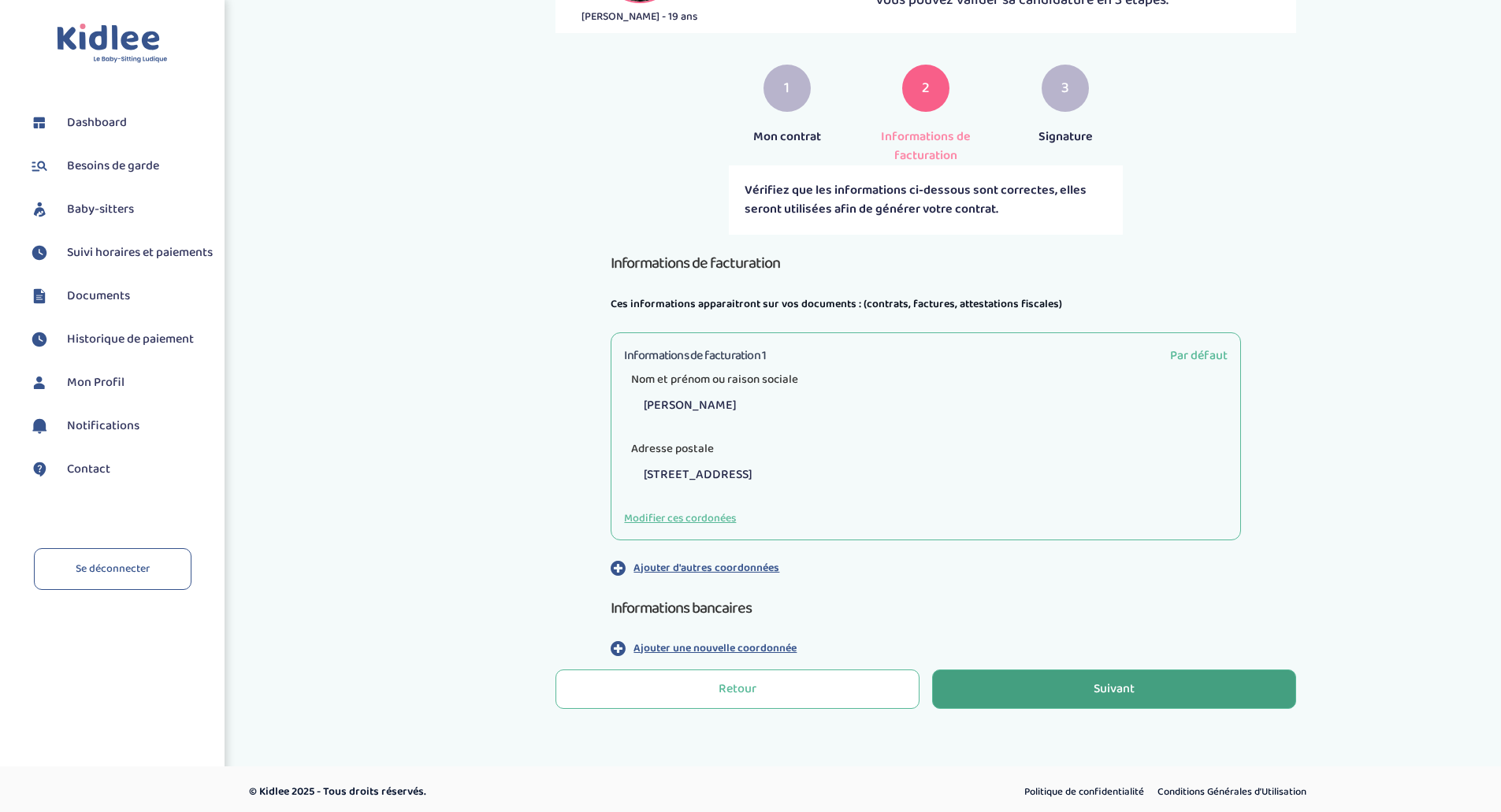
click at [1105, 694] on div "Suivant" at bounding box center [1114, 690] width 41 height 18
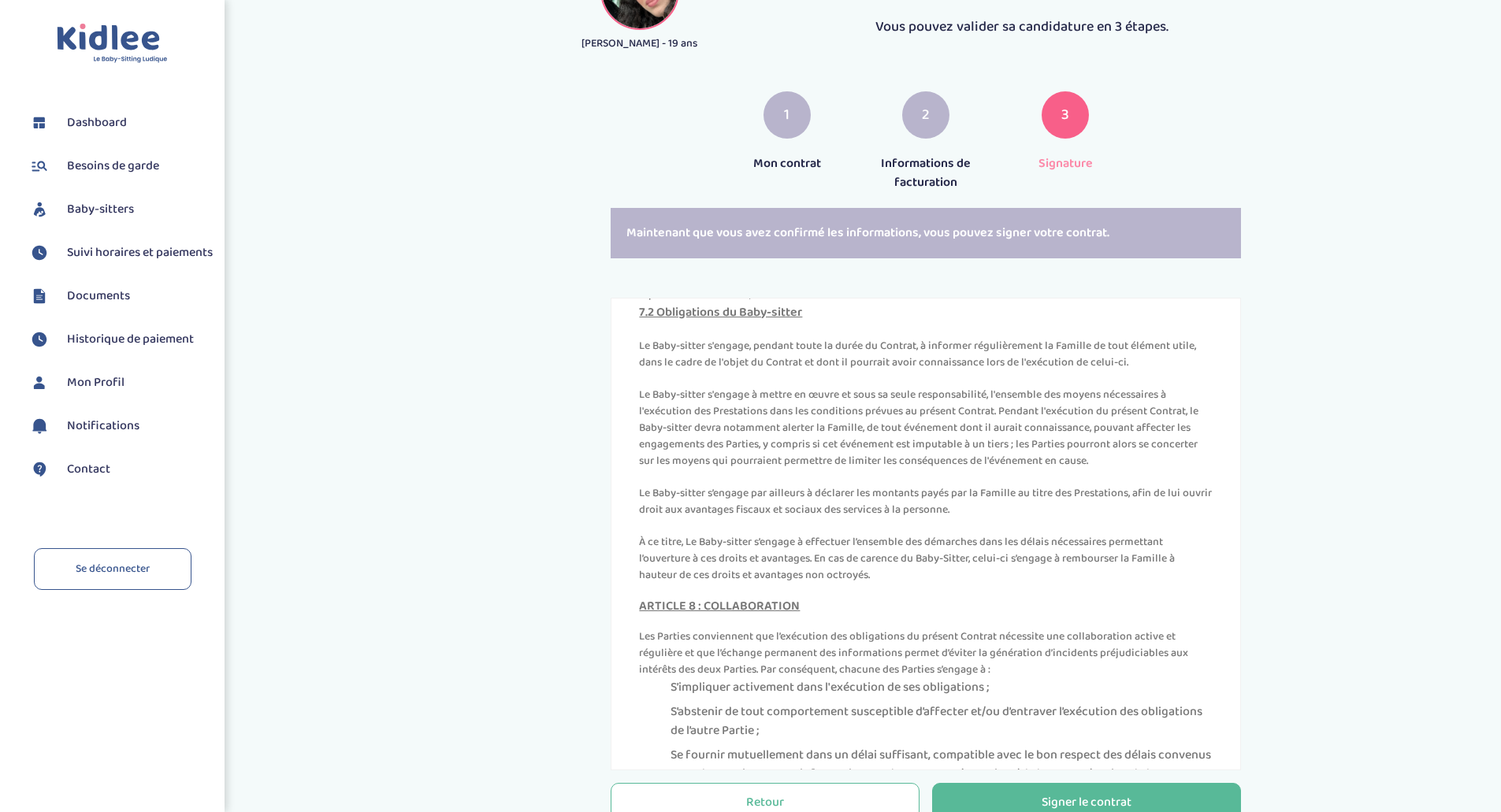
scroll to position [4331, 0]
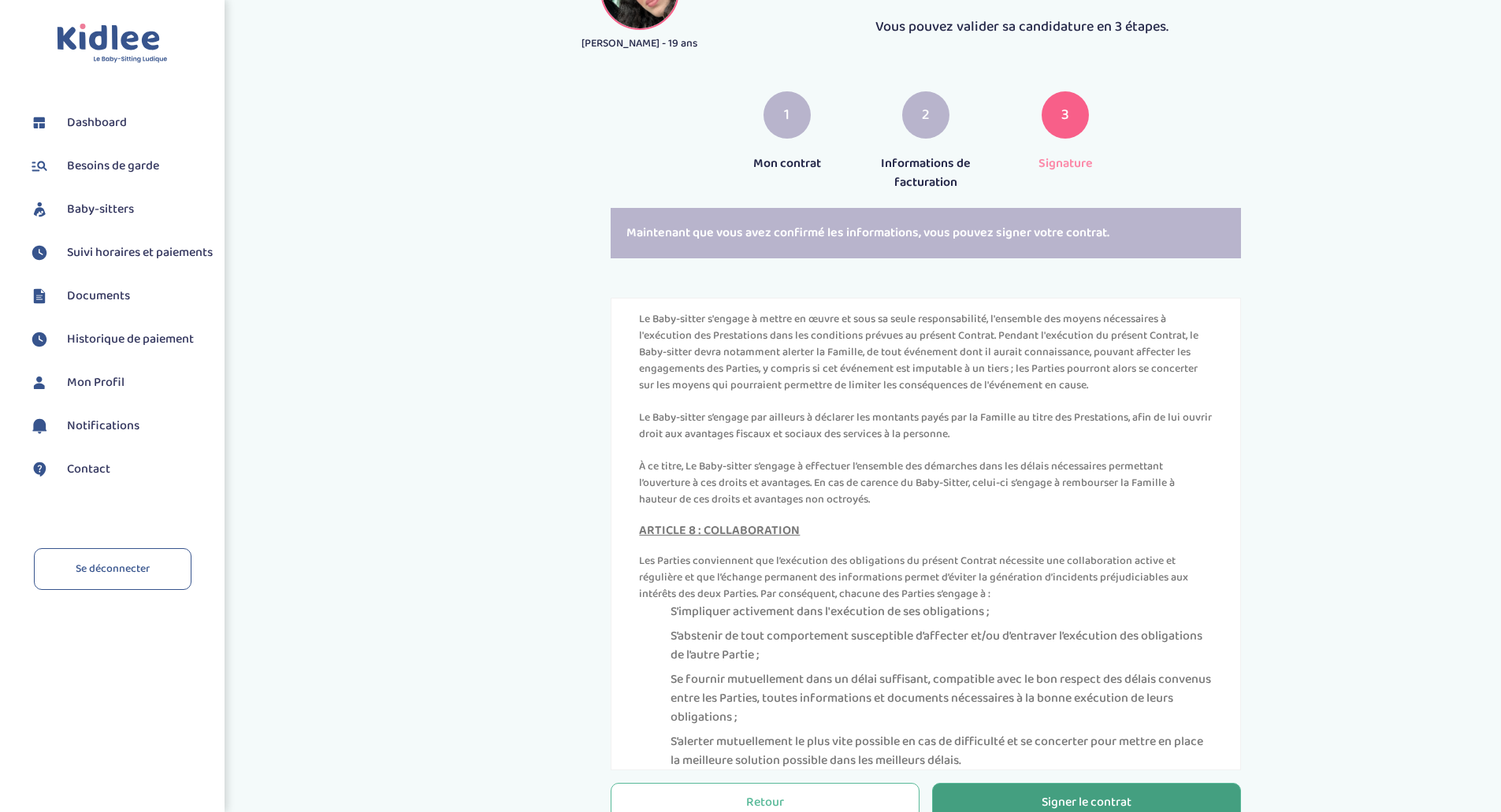
click at [1090, 796] on div "Signer le contrat" at bounding box center [1087, 803] width 90 height 18
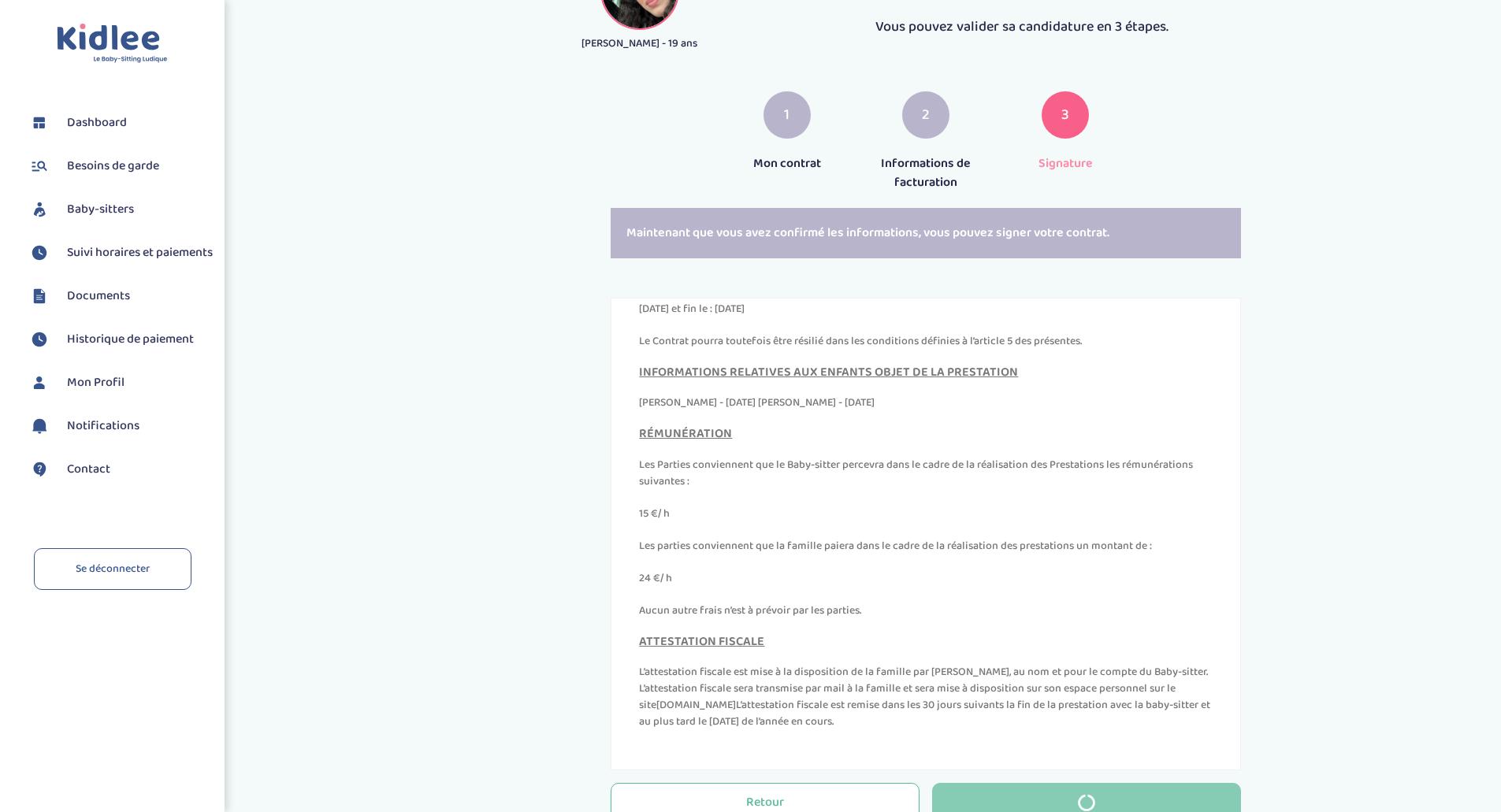
scroll to position [7275, 0]
